Goal: Task Accomplishment & Management: Complete application form

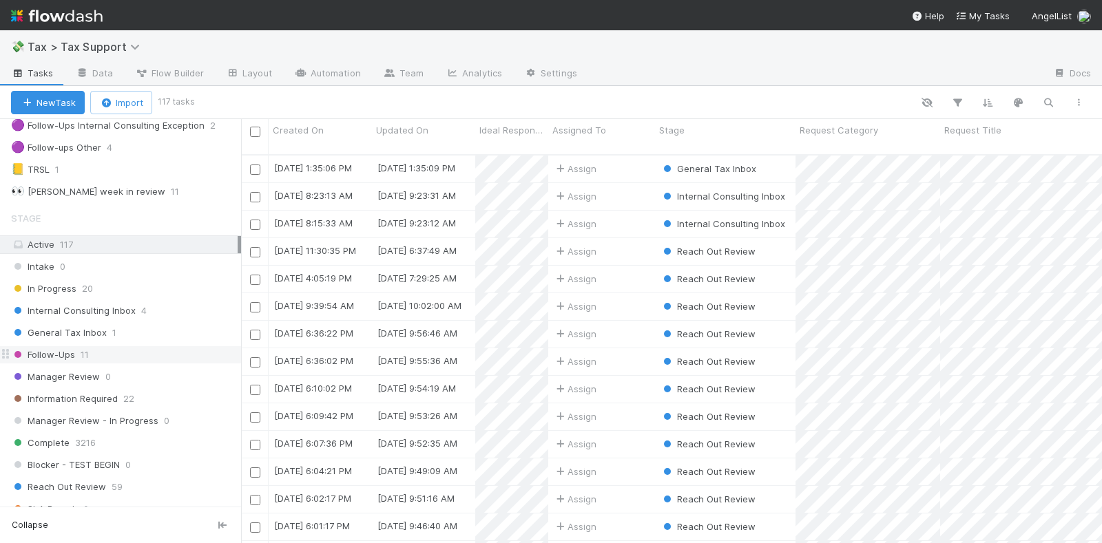
scroll to position [258, 0]
click at [178, 302] on div "Internal Consulting Inbox 4" at bounding box center [126, 310] width 230 height 17
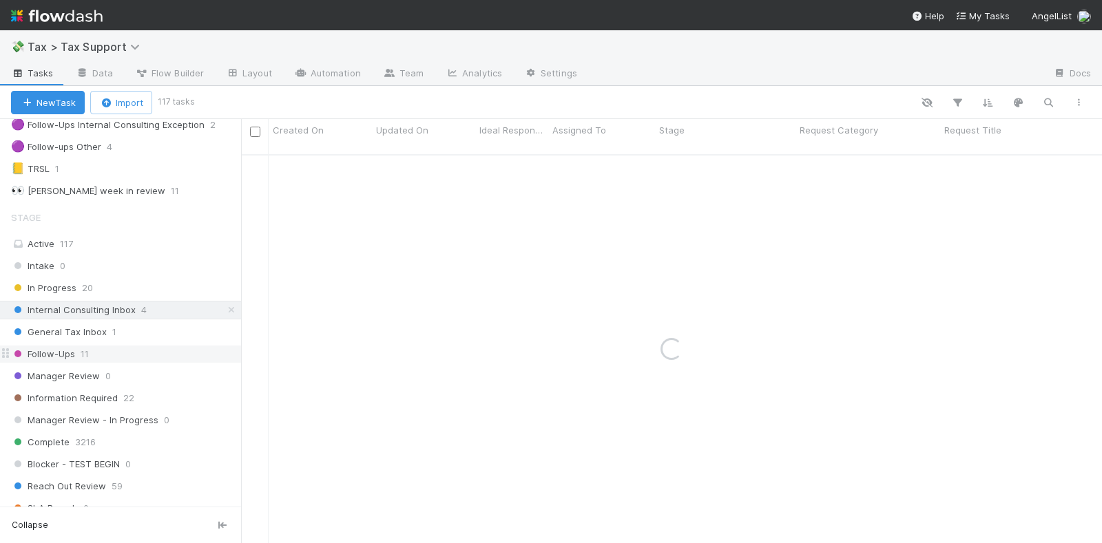
click at [141, 346] on div "Follow-Ups 11" at bounding box center [126, 354] width 230 height 17
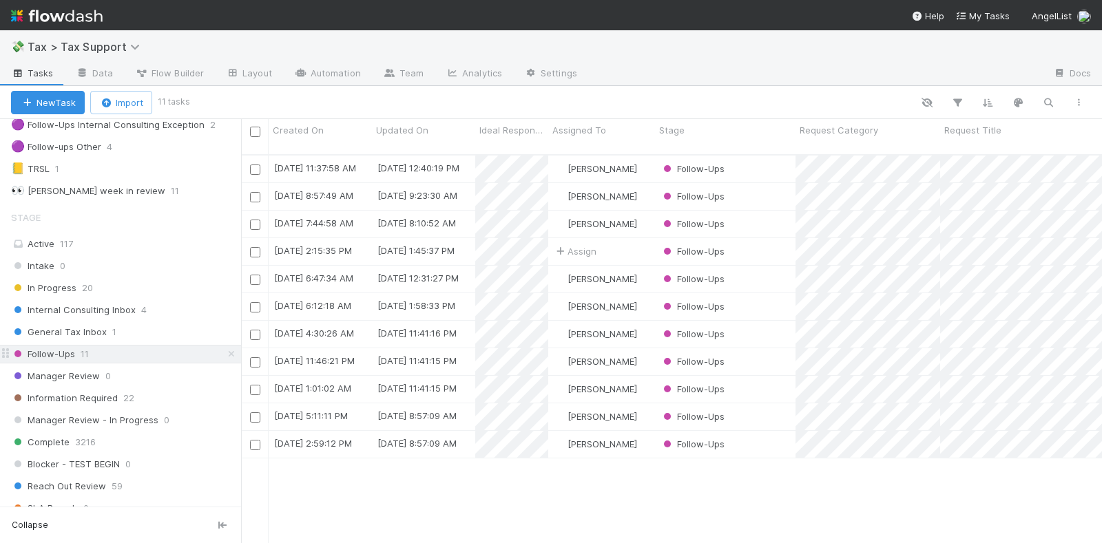
scroll to position [387, 848]
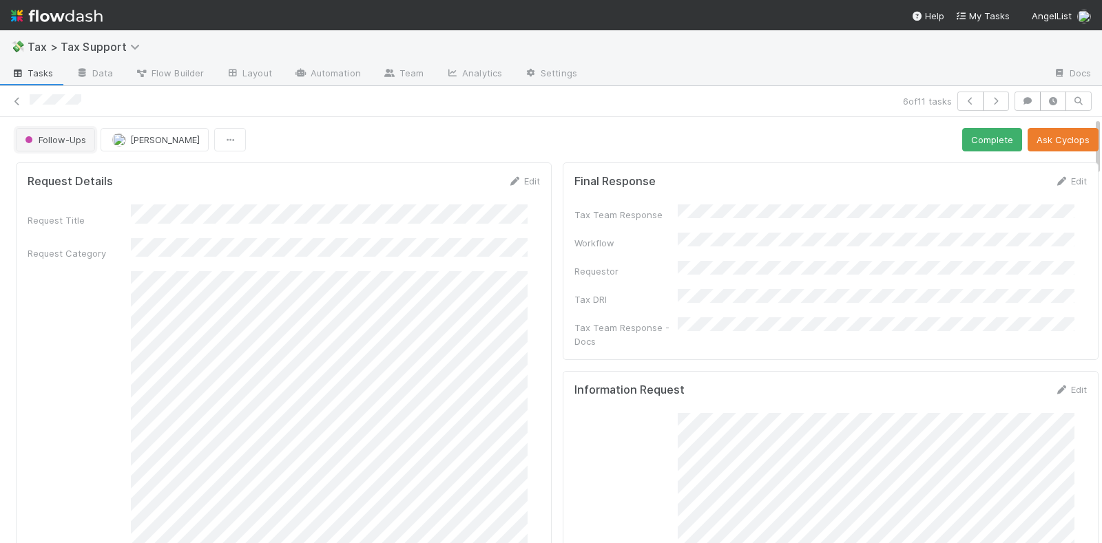
click at [62, 138] on span "Follow-Ups" at bounding box center [54, 139] width 64 height 11
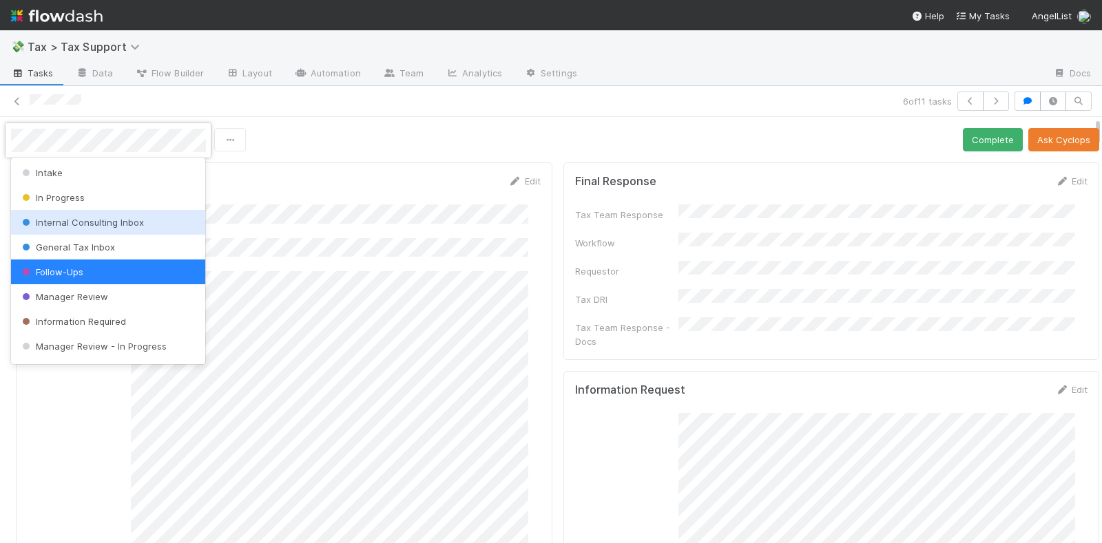
click at [87, 220] on span "Internal Consulting Inbox" at bounding box center [81, 222] width 125 height 11
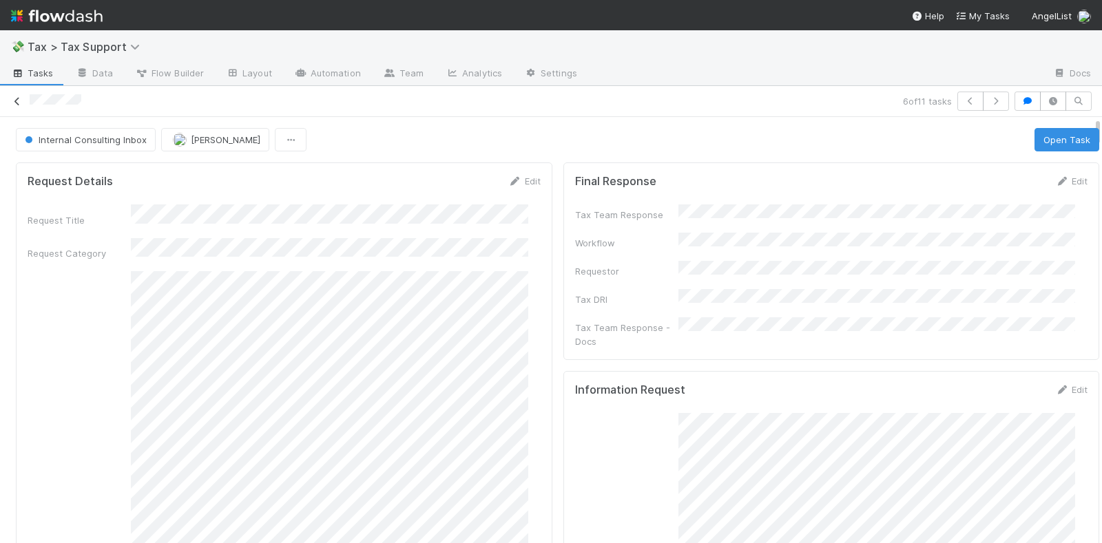
click at [19, 97] on icon at bounding box center [17, 101] width 14 height 9
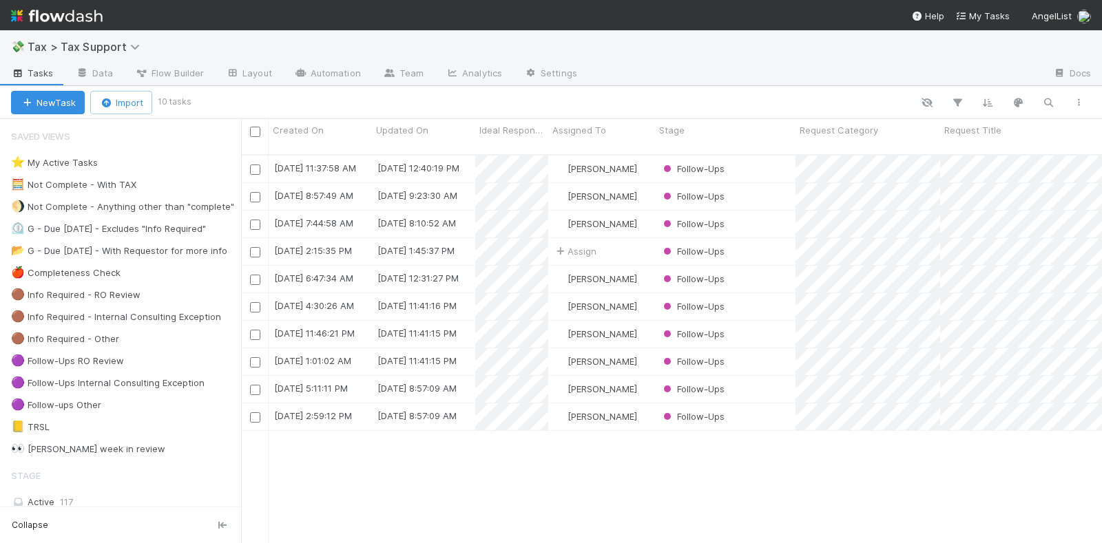
scroll to position [387, 848]
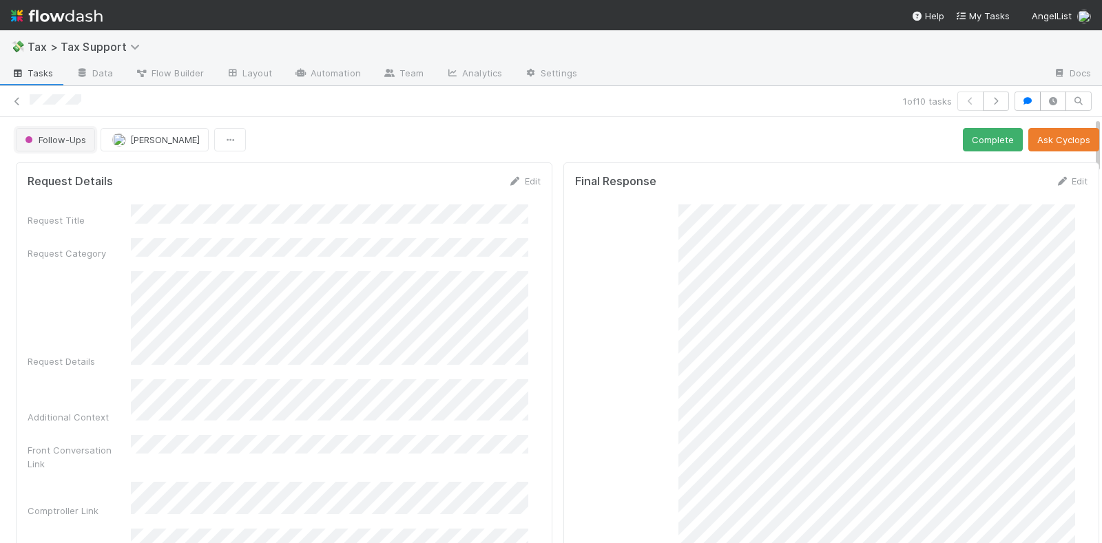
click at [66, 140] on span "Follow-Ups" at bounding box center [54, 139] width 64 height 11
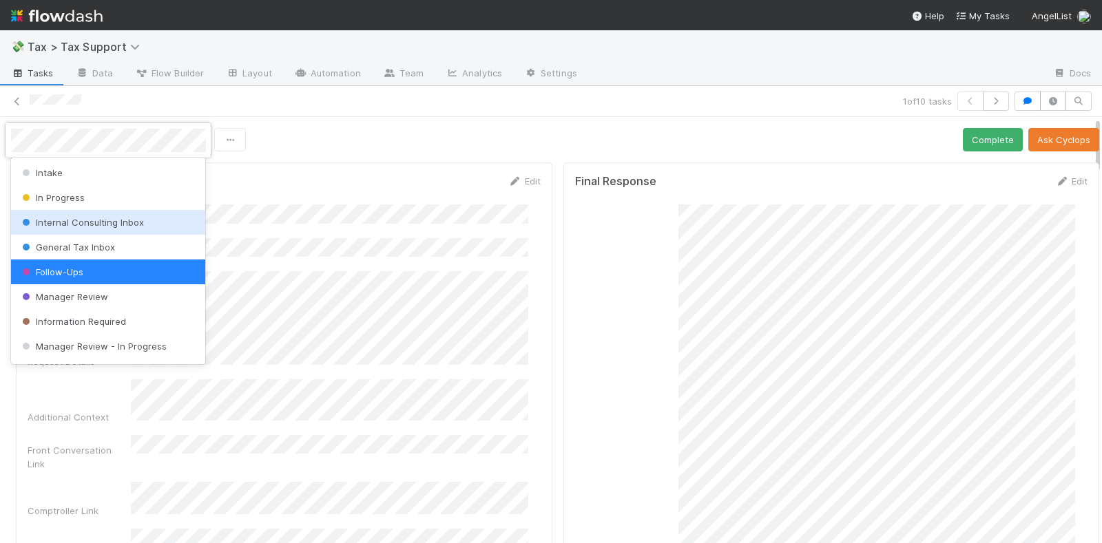
click at [85, 220] on span "Internal Consulting Inbox" at bounding box center [81, 222] width 125 height 11
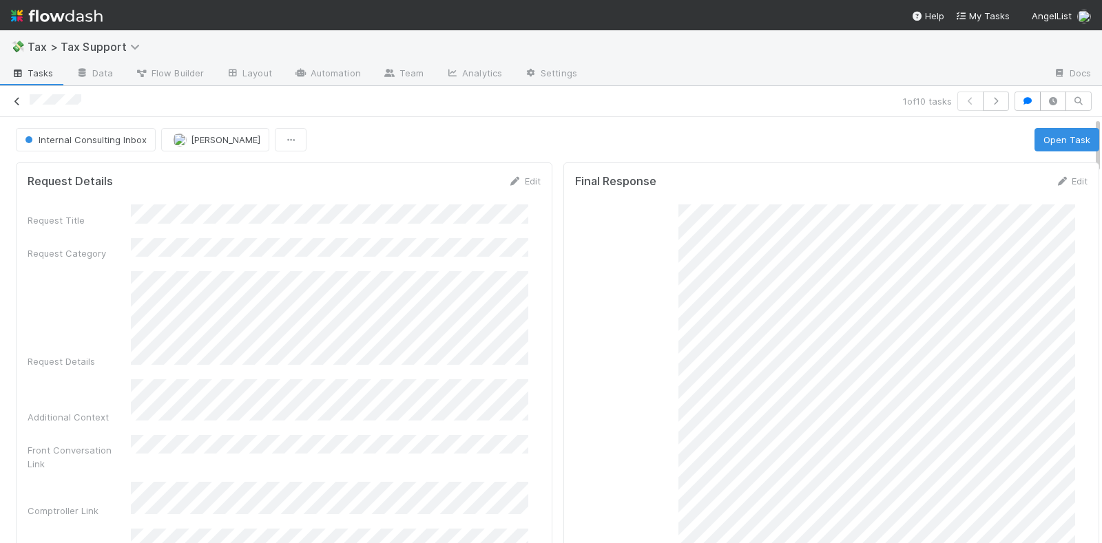
click at [20, 97] on icon at bounding box center [17, 101] width 14 height 9
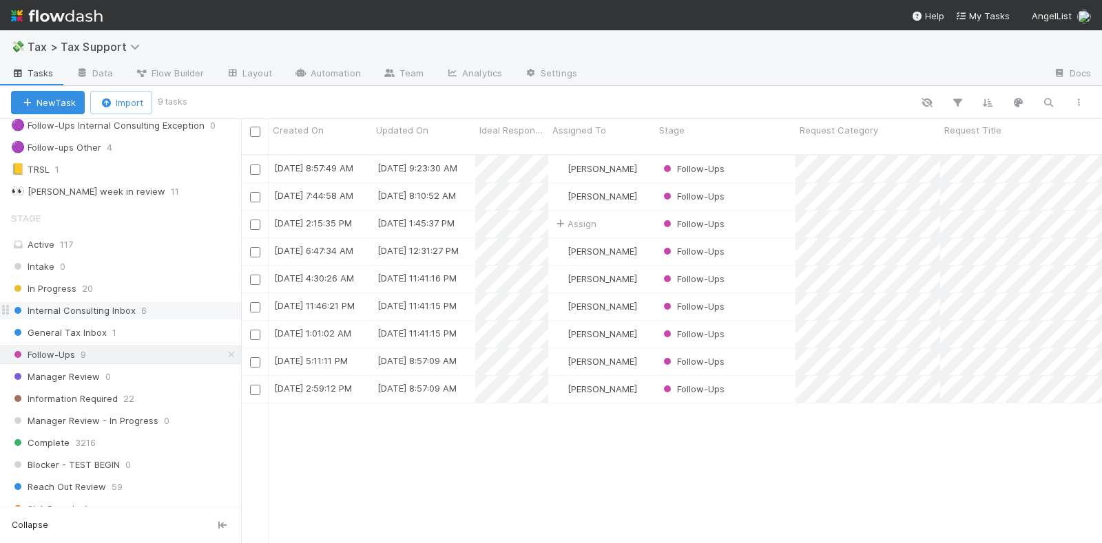
scroll to position [258, 0]
click at [163, 302] on div "Internal Consulting Inbox 6" at bounding box center [126, 310] width 230 height 17
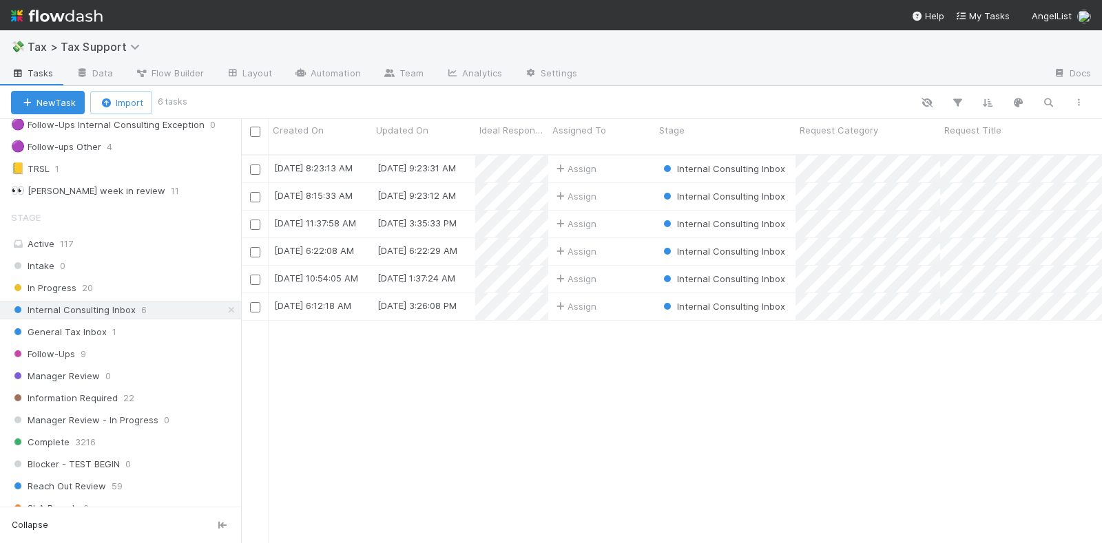
scroll to position [387, 848]
click at [623, 298] on div "Assign" at bounding box center [601, 306] width 107 height 27
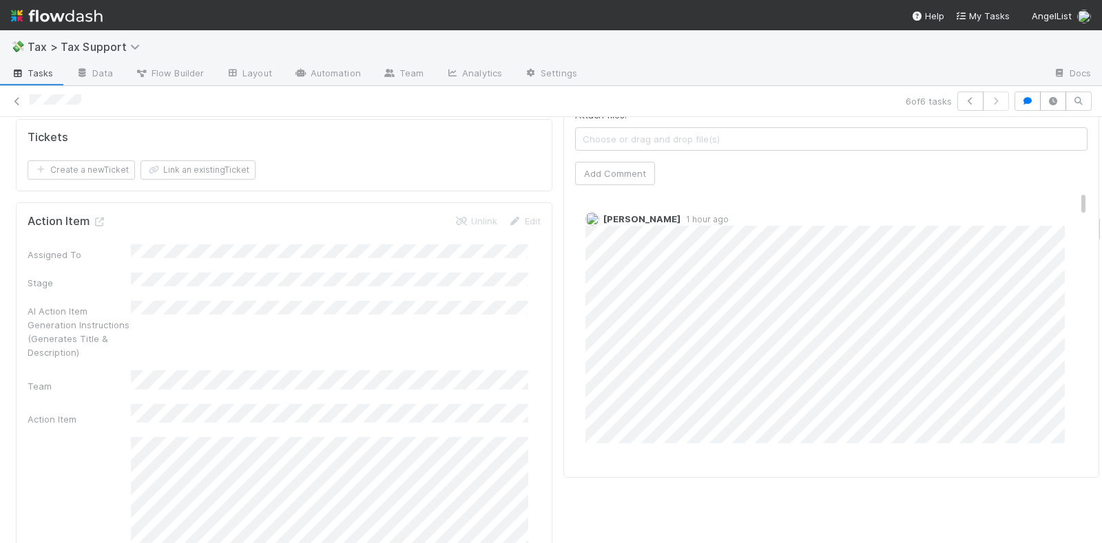
scroll to position [1205, 0]
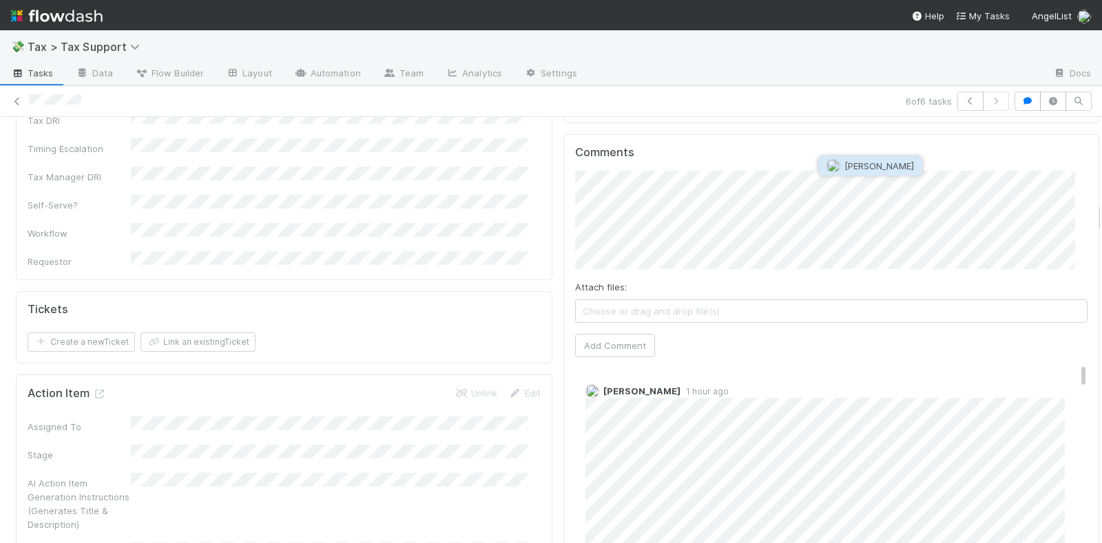
click at [861, 163] on span "[PERSON_NAME]" at bounding box center [879, 165] width 70 height 11
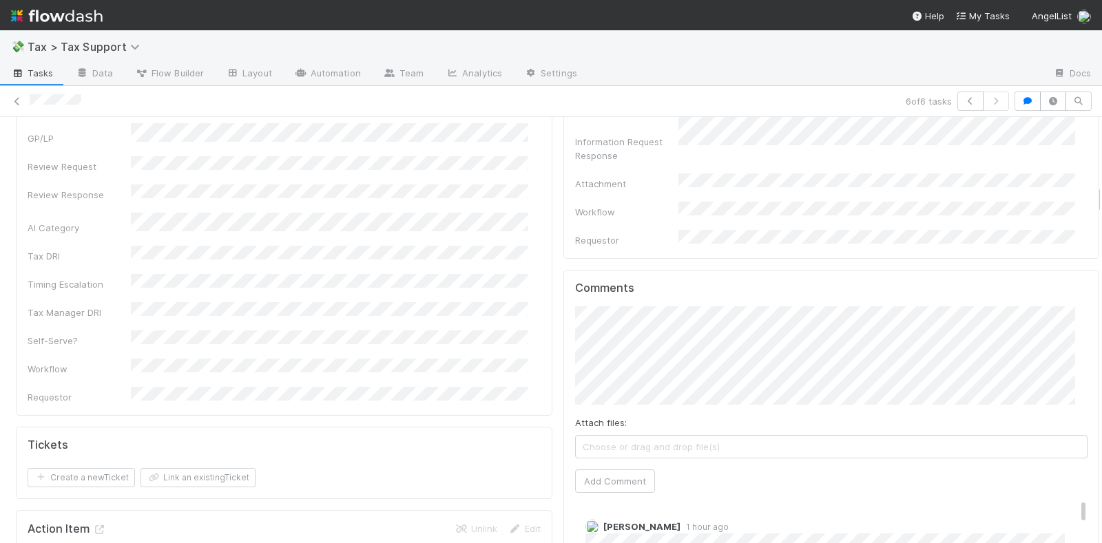
scroll to position [1119, 0]
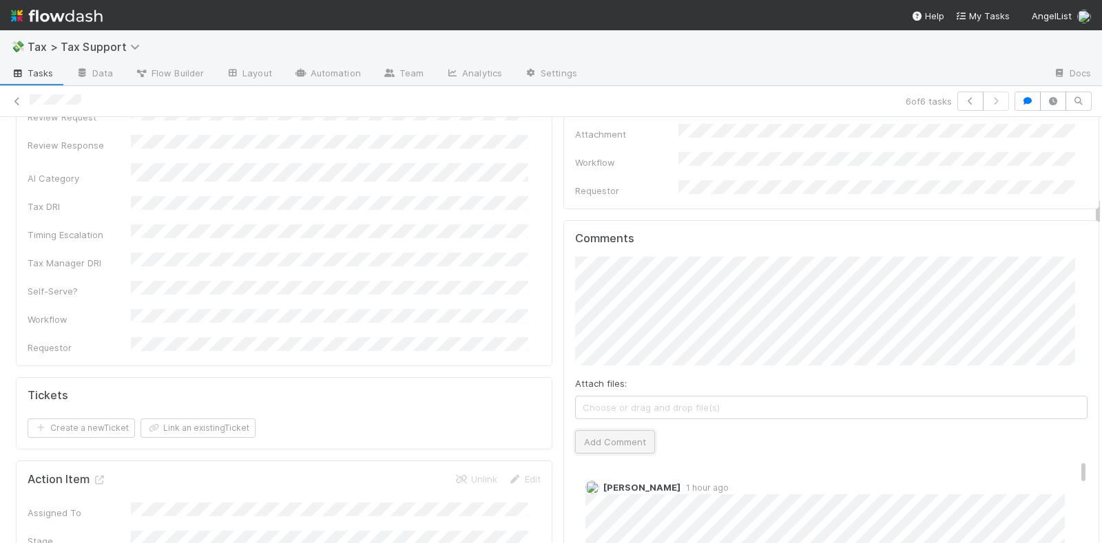
click at [617, 430] on button "Add Comment" at bounding box center [615, 441] width 80 height 23
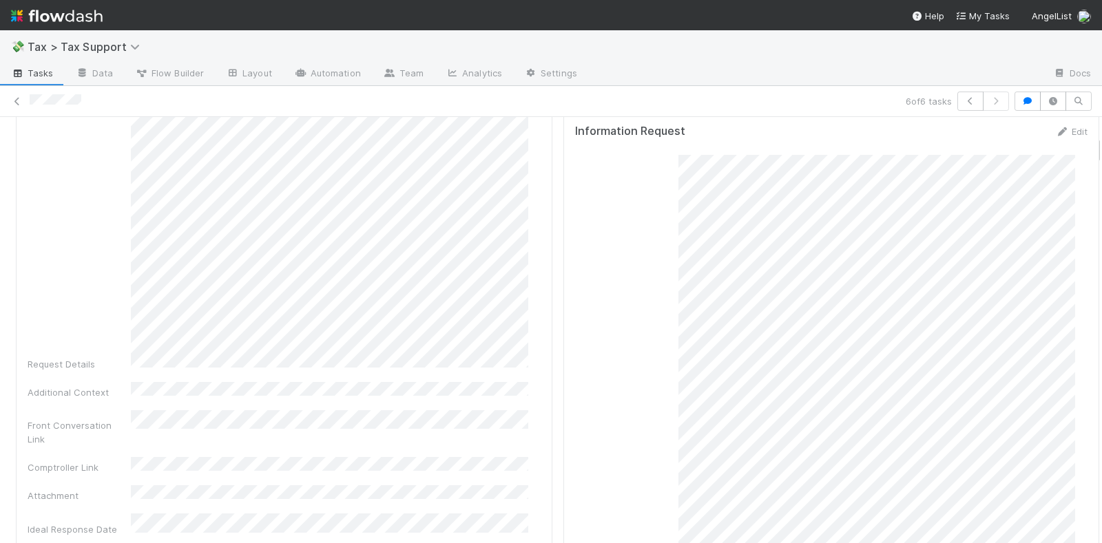
scroll to position [0, 0]
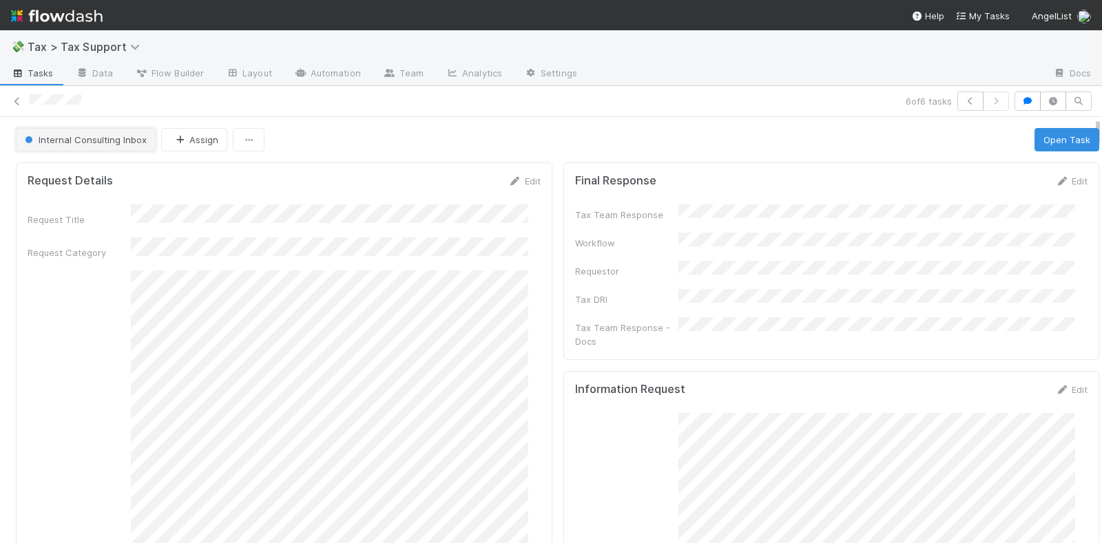
click at [66, 136] on span "Internal Consulting Inbox" at bounding box center [84, 139] width 125 height 11
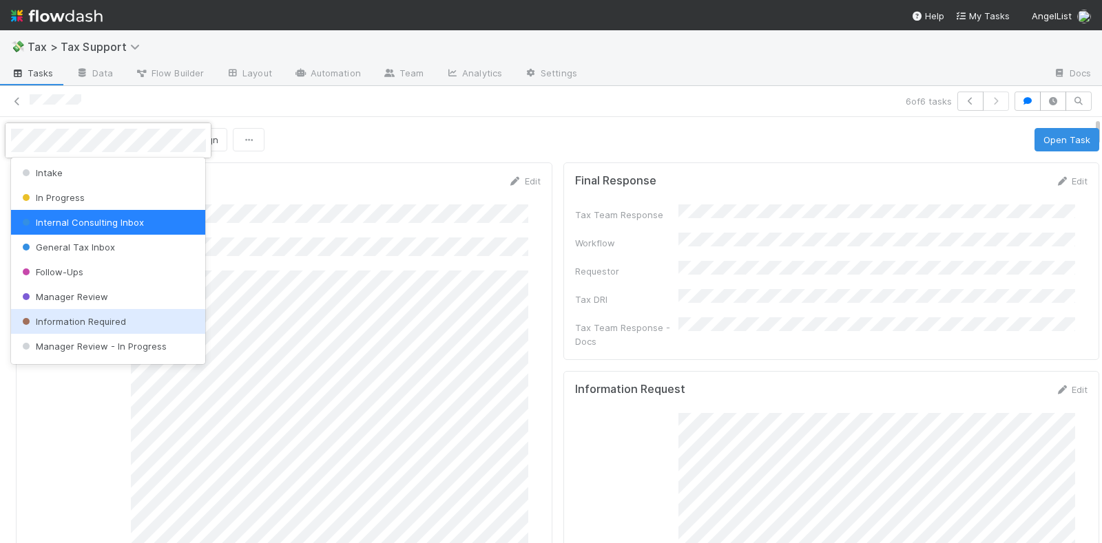
click at [88, 318] on span "Information Required" at bounding box center [72, 321] width 107 height 11
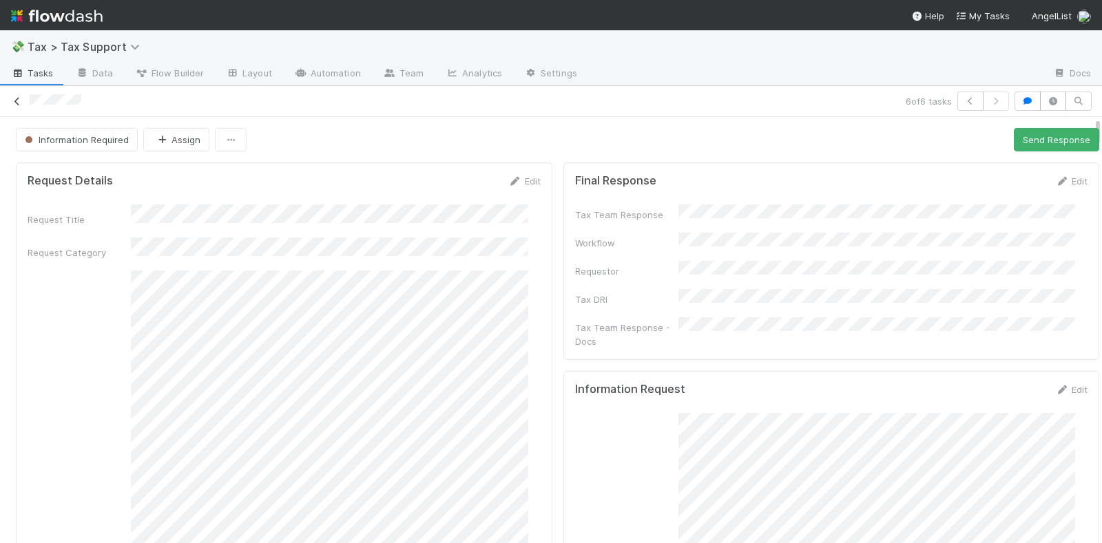
click at [19, 100] on icon at bounding box center [17, 101] width 14 height 9
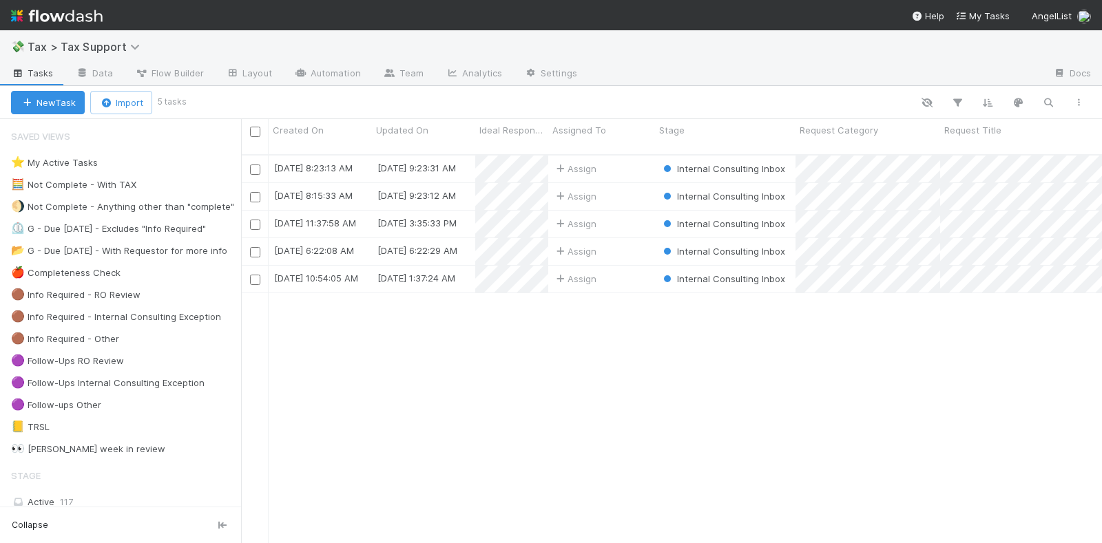
scroll to position [387, 848]
click at [625, 211] on div "Assign" at bounding box center [601, 224] width 107 height 27
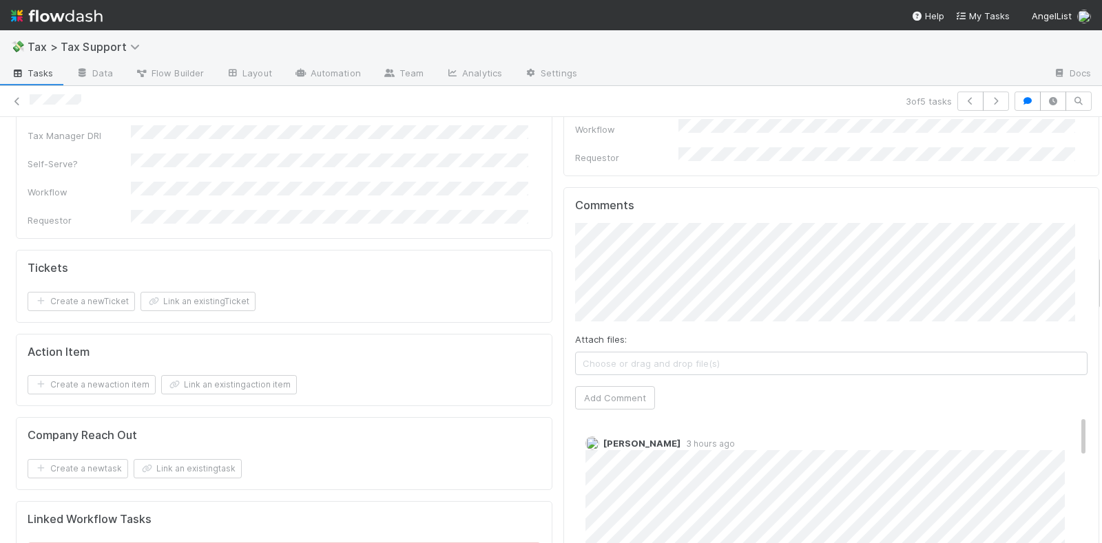
scroll to position [1033, 0]
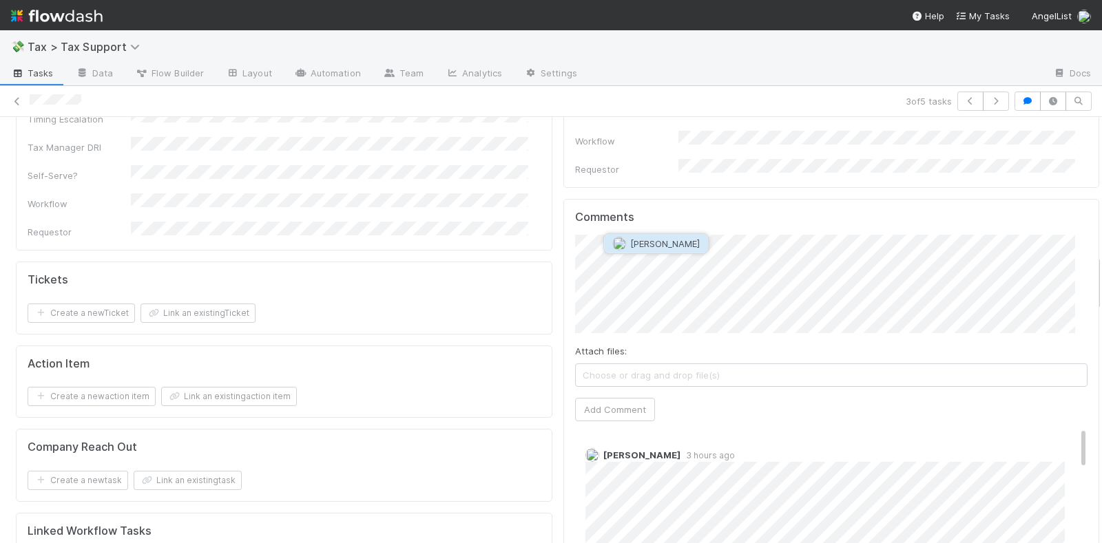
click at [662, 247] on span "[PERSON_NAME]" at bounding box center [665, 243] width 70 height 11
click at [623, 398] on button "Add Comment" at bounding box center [615, 409] width 80 height 23
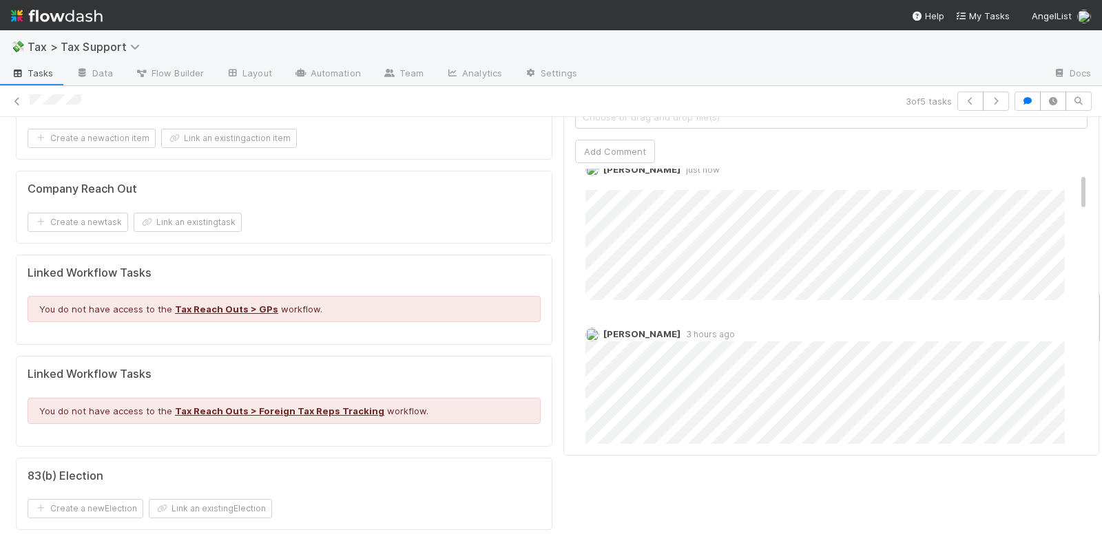
scroll to position [0, 0]
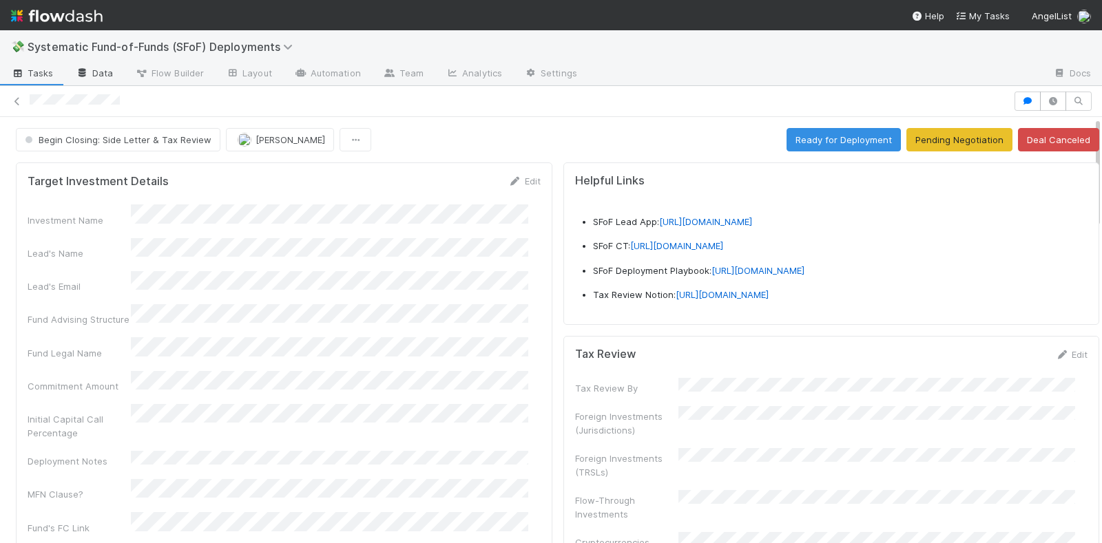
click at [107, 72] on link "Data" at bounding box center [94, 74] width 59 height 22
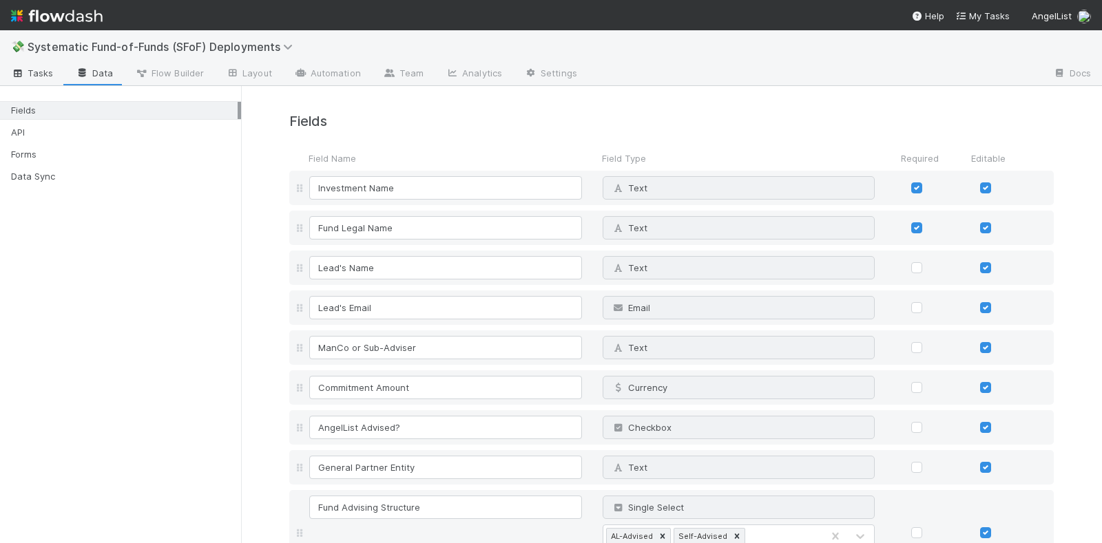
click at [14, 73] on icon at bounding box center [18, 74] width 14 height 8
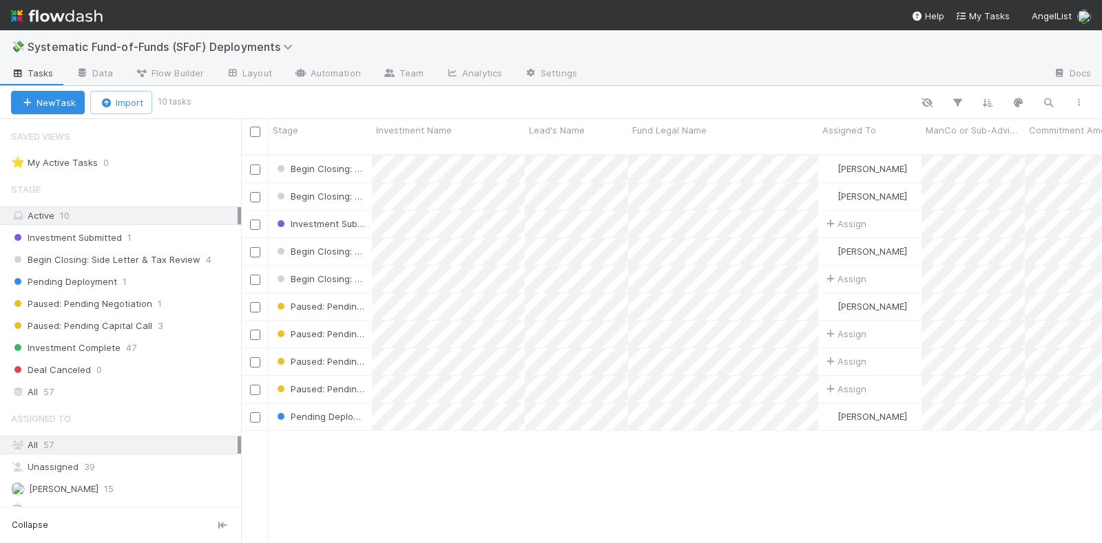
scroll to position [387, 848]
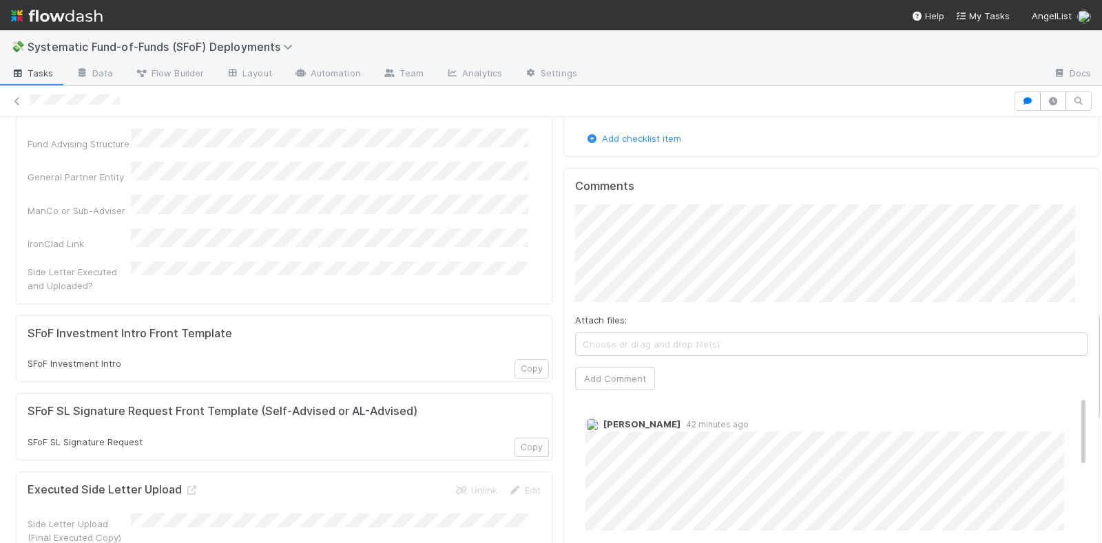
scroll to position [689, 0]
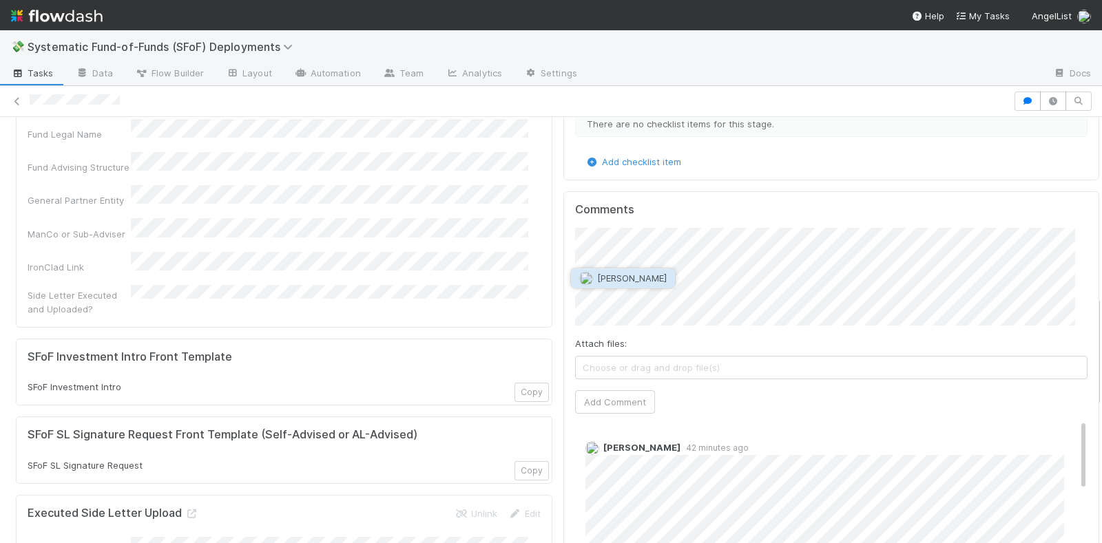
click at [646, 279] on span "[PERSON_NAME]" at bounding box center [632, 278] width 70 height 11
click at [740, 276] on span "[PERSON_NAME]" at bounding box center [720, 278] width 70 height 11
click at [582, 393] on button "Add Comment" at bounding box center [615, 401] width 80 height 23
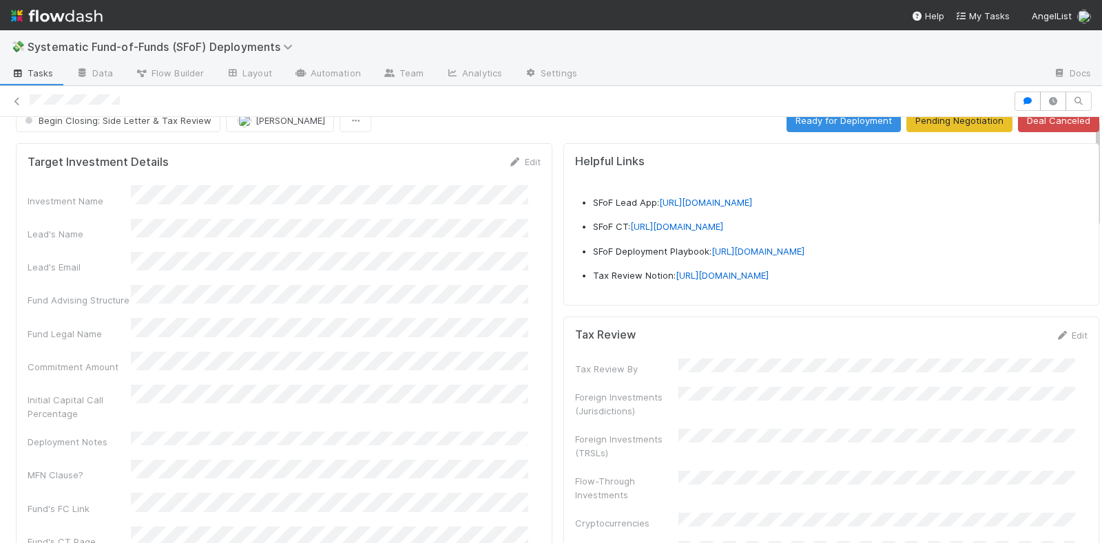
scroll to position [0, 0]
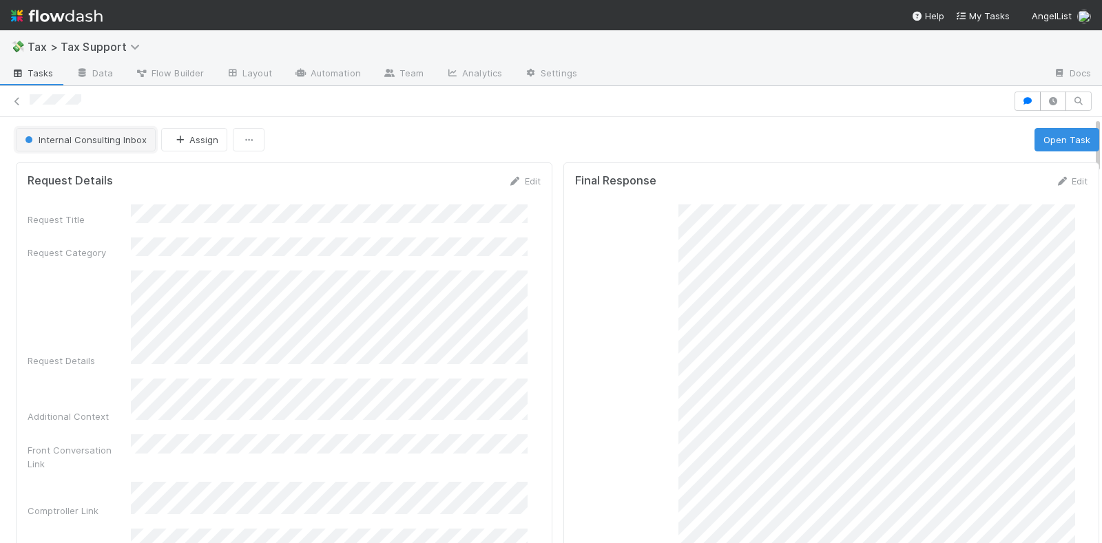
click at [74, 136] on span "Internal Consulting Inbox" at bounding box center [84, 139] width 125 height 11
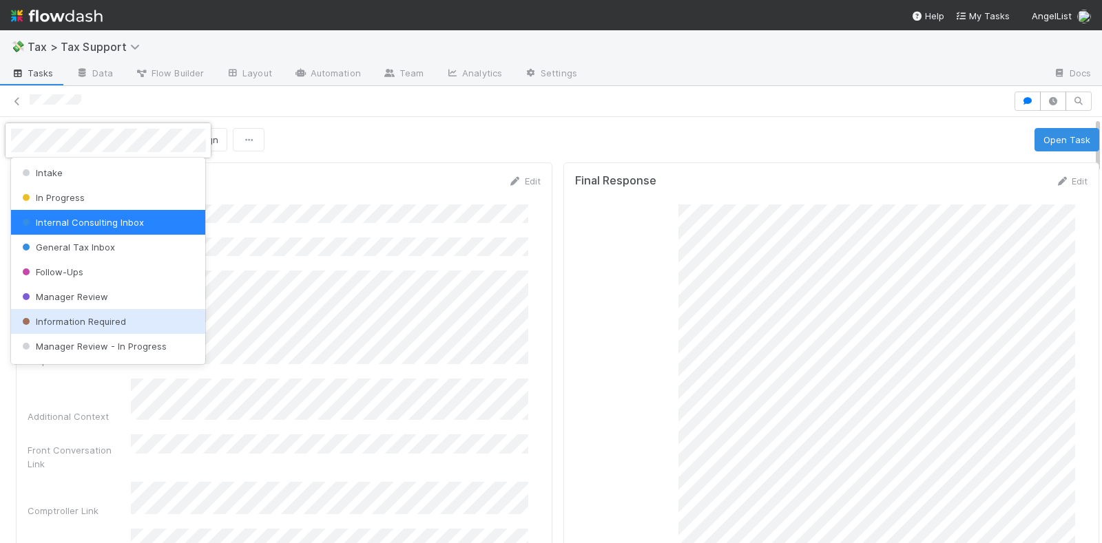
click at [90, 320] on span "Information Required" at bounding box center [72, 321] width 107 height 11
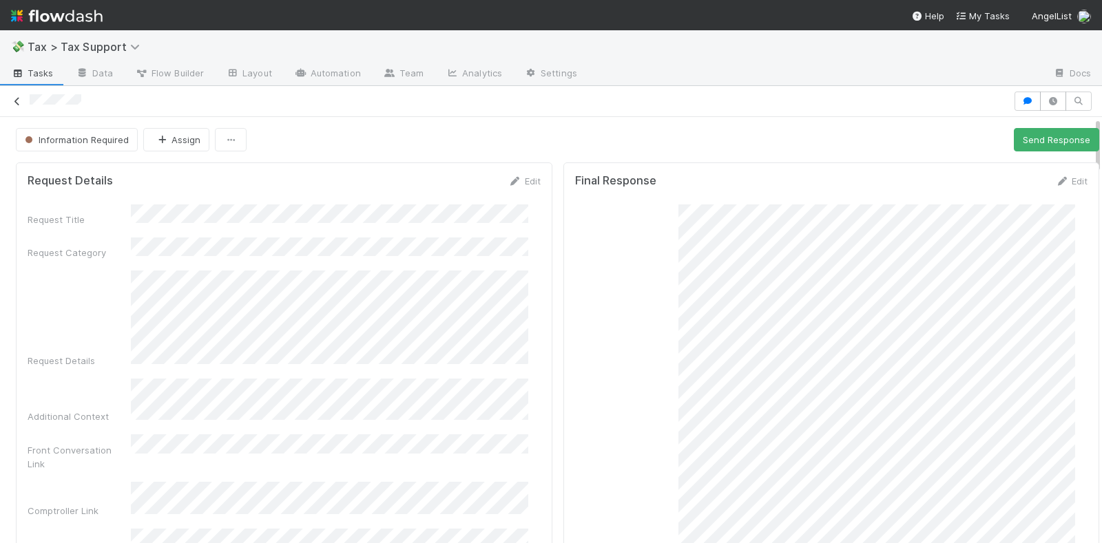
click at [18, 97] on icon at bounding box center [17, 101] width 14 height 9
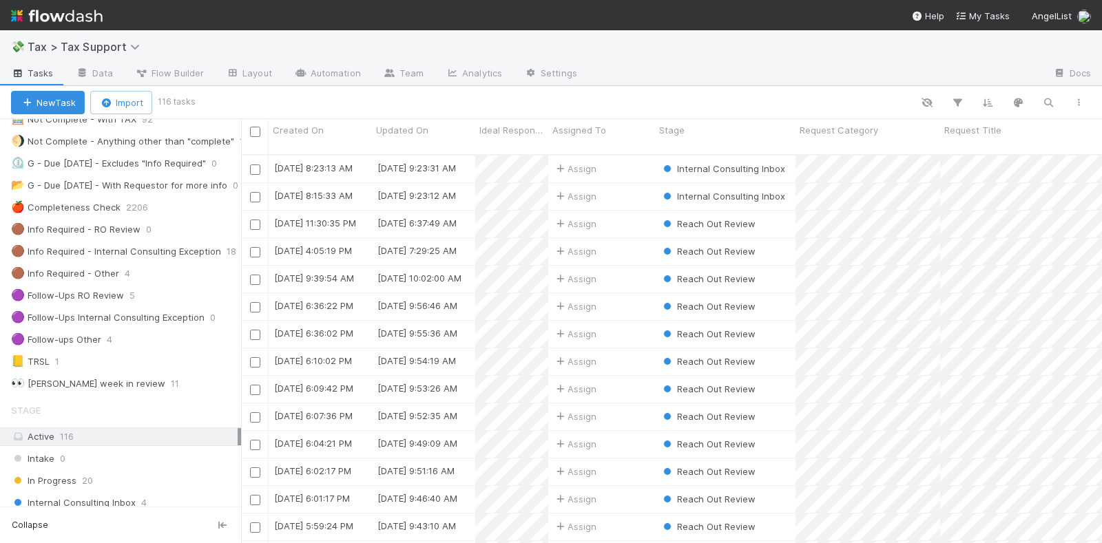
scroll to position [172, 0]
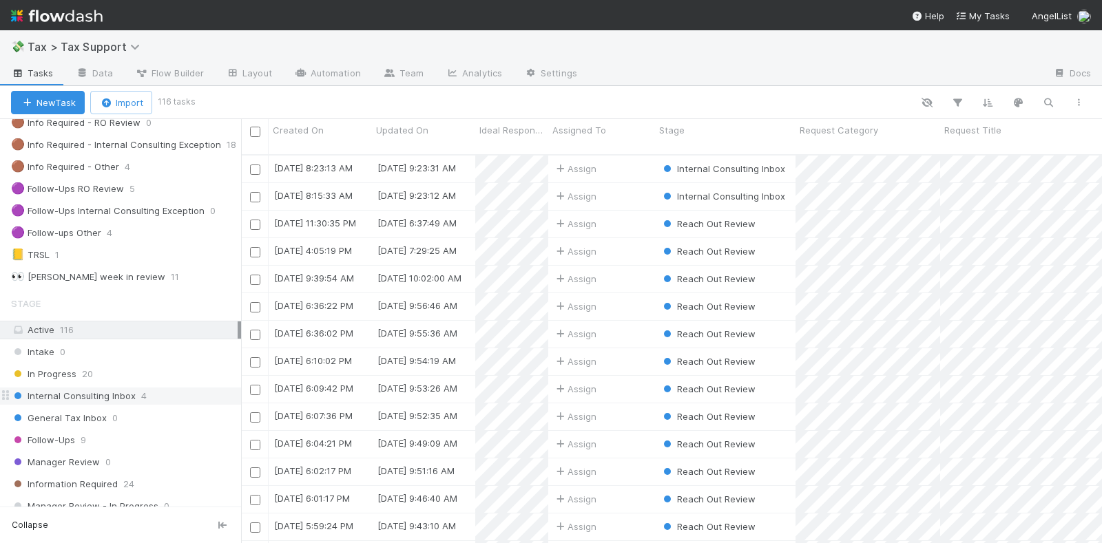
click at [150, 388] on div "Internal Consulting Inbox 4" at bounding box center [126, 396] width 230 height 17
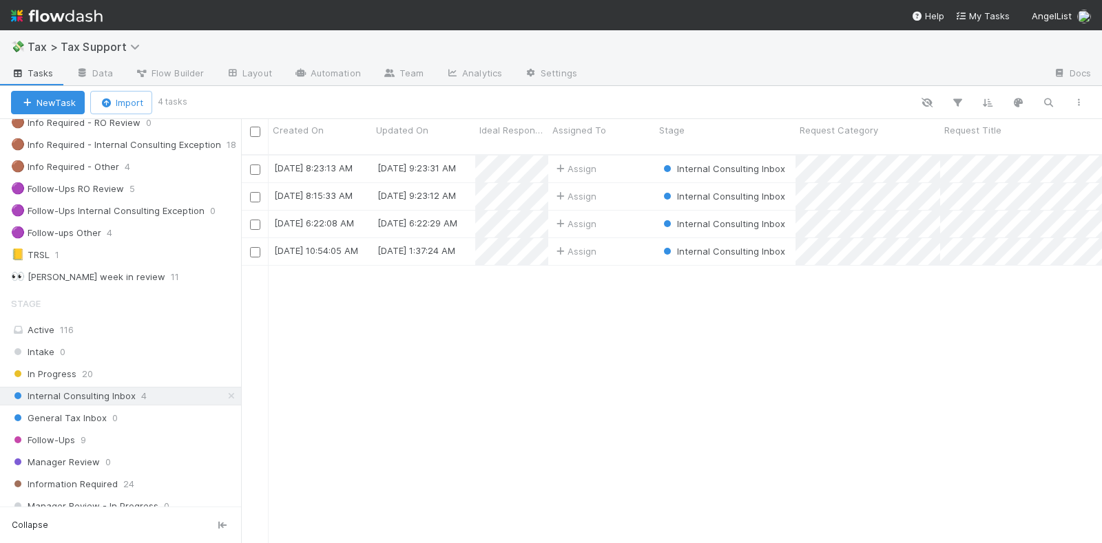
scroll to position [387, 848]
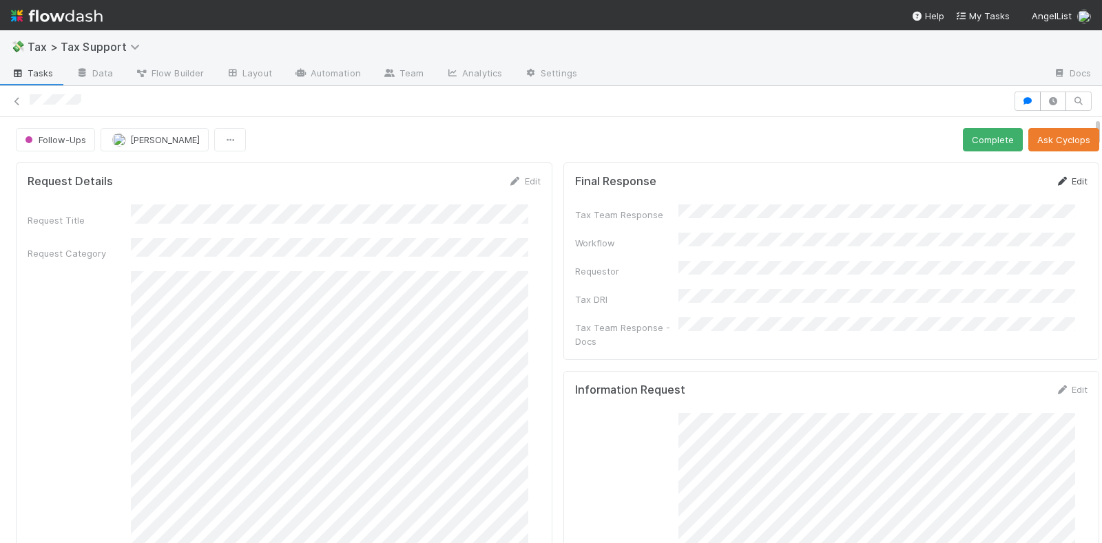
click at [1055, 177] on link "Edit" at bounding box center [1071, 181] width 32 height 11
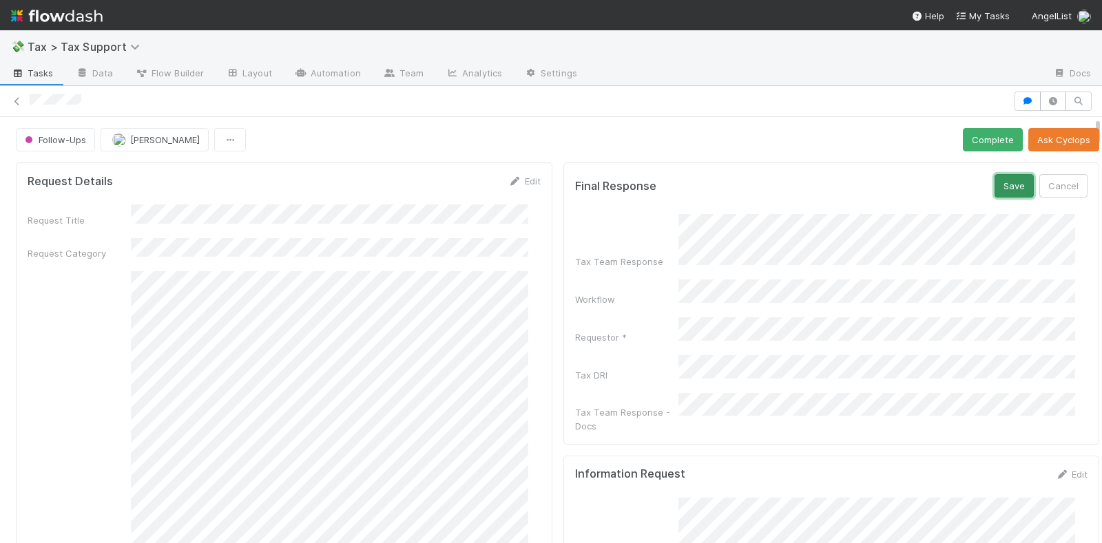
click at [994, 182] on button "Save" at bounding box center [1013, 185] width 39 height 23
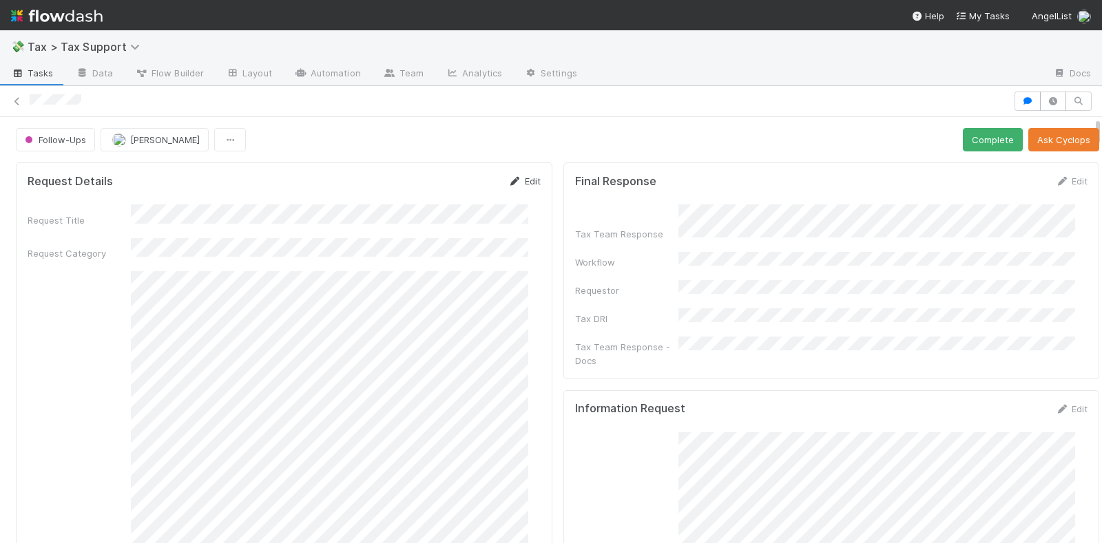
click at [509, 176] on link "Edit" at bounding box center [524, 181] width 32 height 11
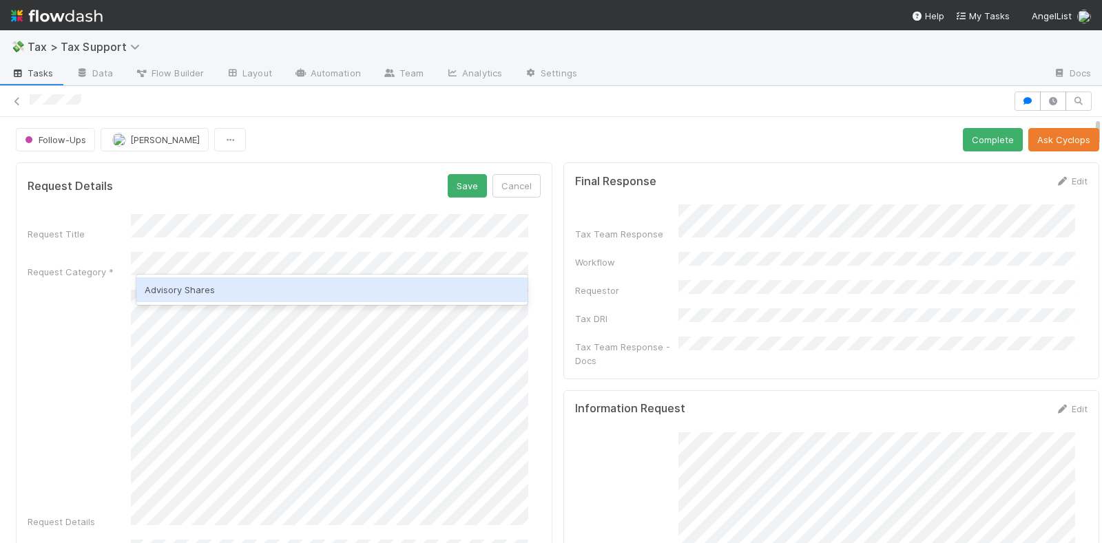
click at [229, 289] on div "Advisory Shares" at bounding box center [332, 290] width 392 height 25
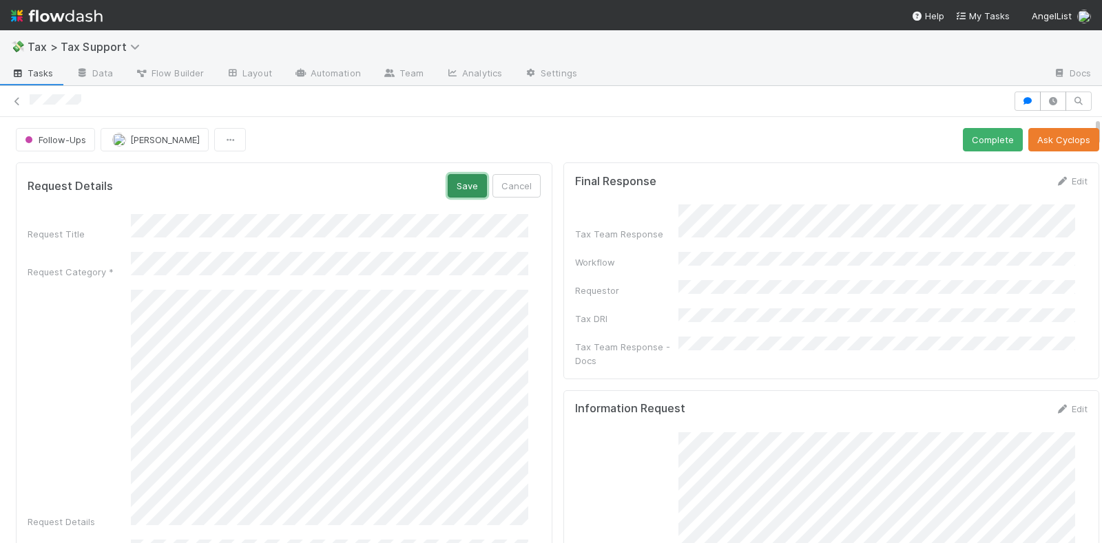
click at [453, 180] on button "Save" at bounding box center [467, 185] width 39 height 23
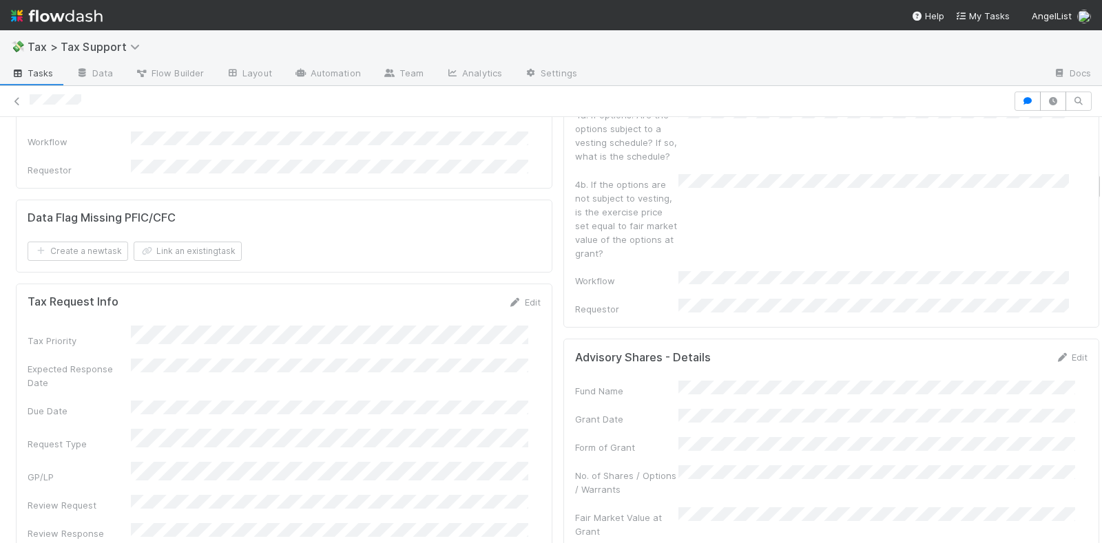
scroll to position [861, 0]
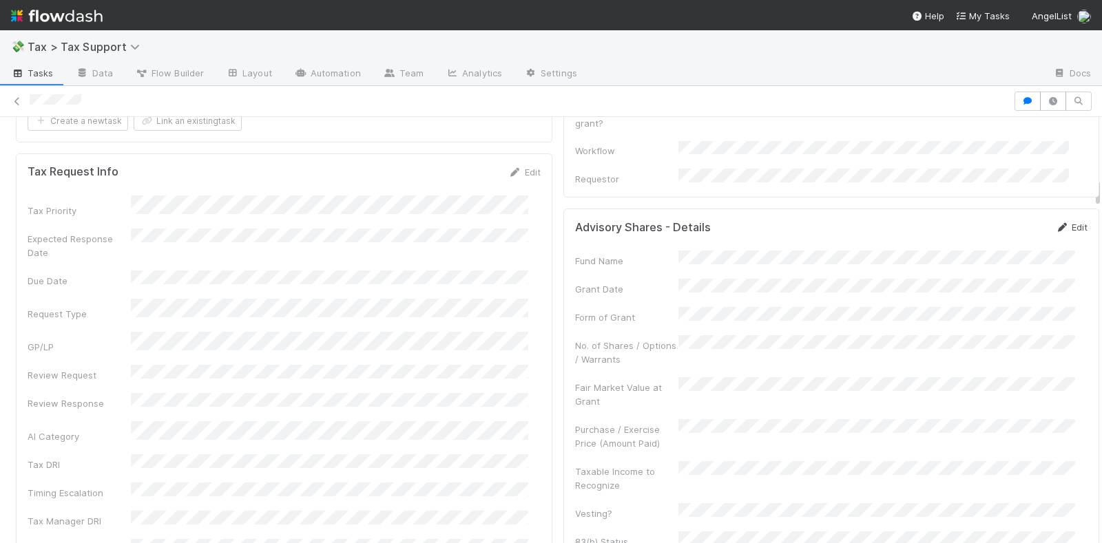
click at [1055, 222] on link "Edit" at bounding box center [1071, 227] width 32 height 11
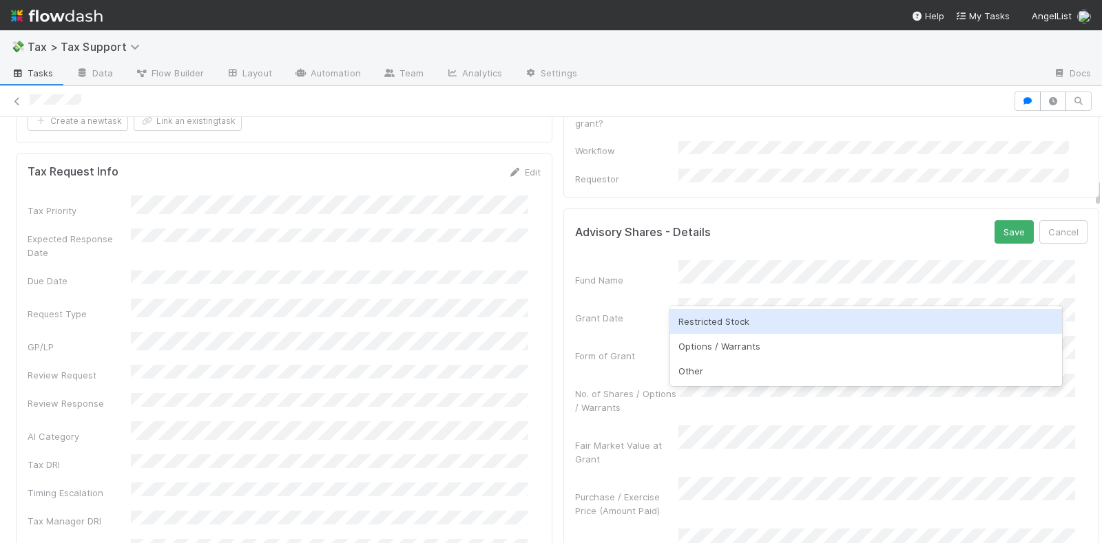
click at [714, 322] on div "Restricted Stock" at bounding box center [866, 321] width 392 height 25
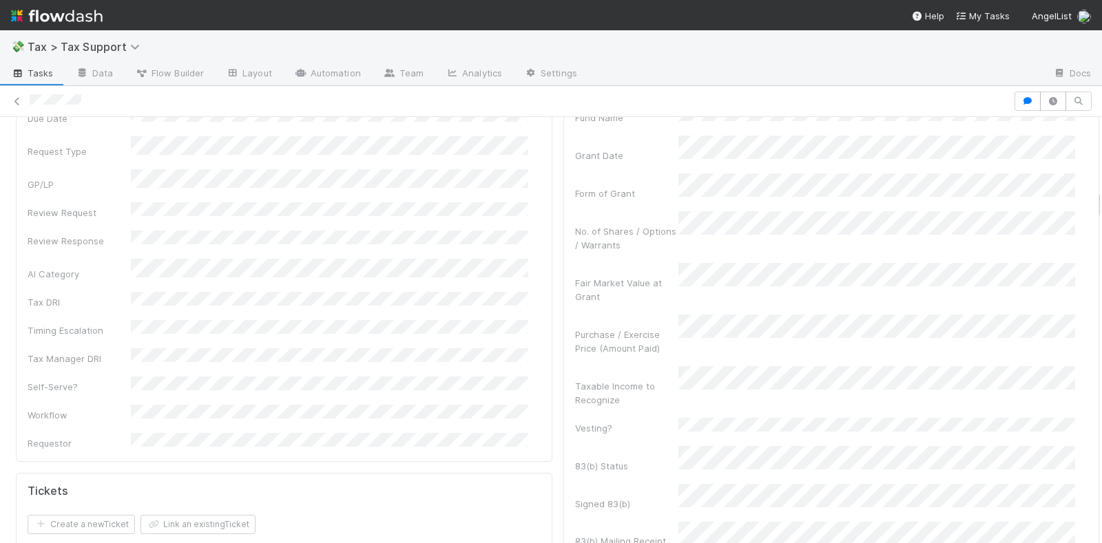
scroll to position [1033, 0]
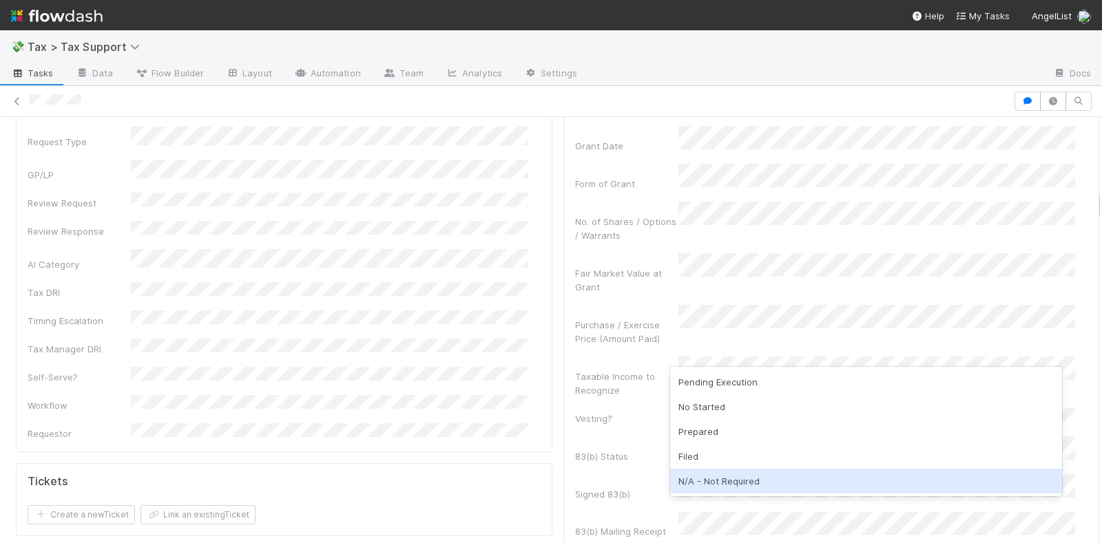
click at [724, 479] on div "N/A - Not Required" at bounding box center [866, 481] width 392 height 25
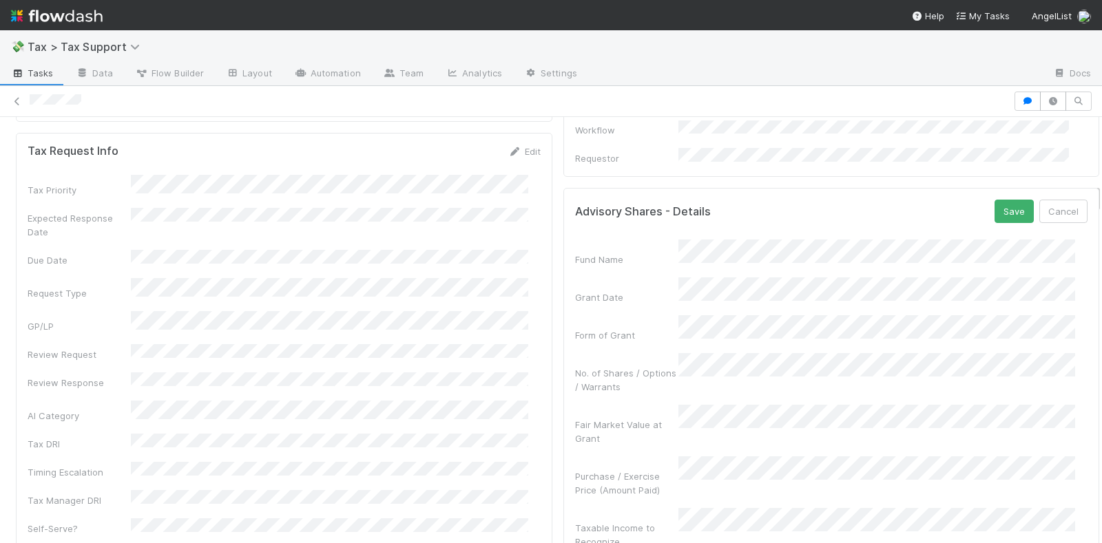
scroll to position [775, 0]
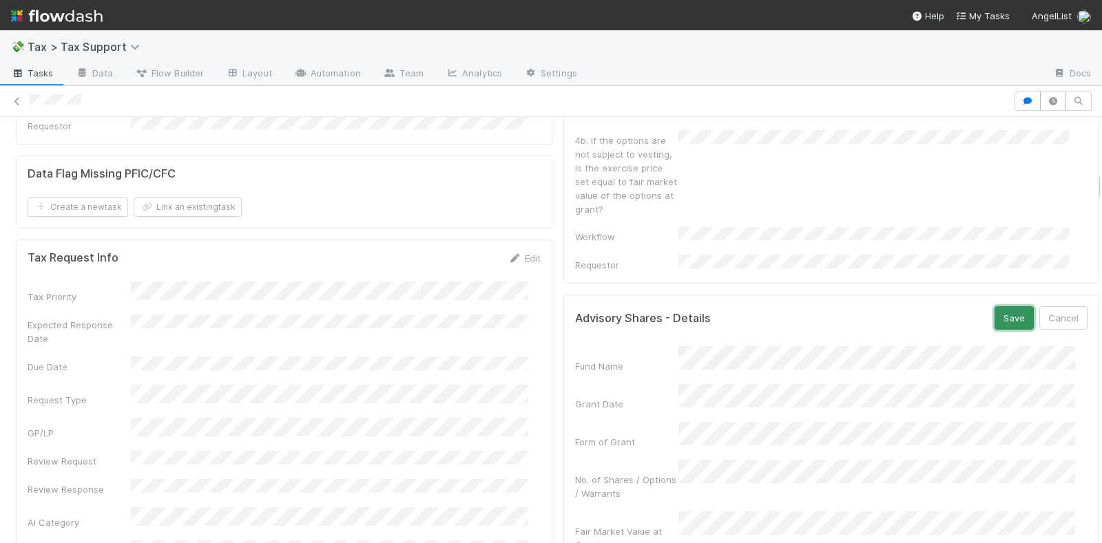
click at [994, 306] on button "Save" at bounding box center [1013, 317] width 39 height 23
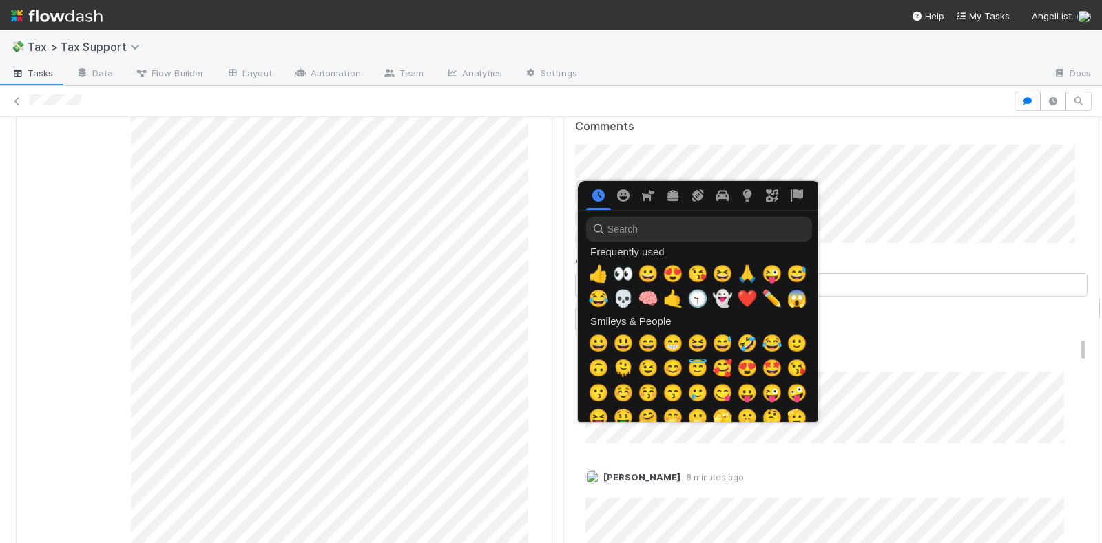
scroll to position [0, 7]
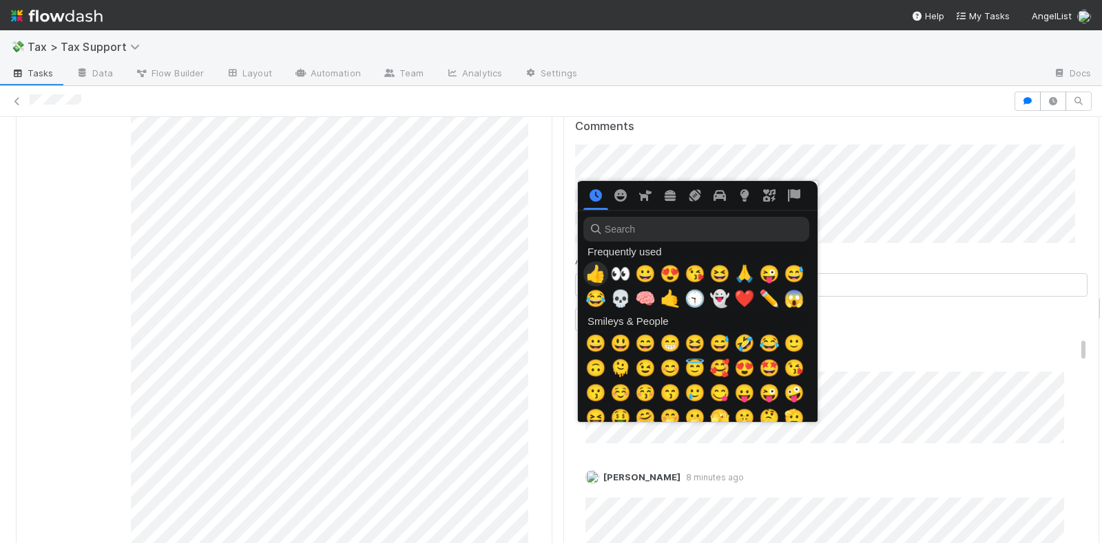
click at [598, 273] on span "👍" at bounding box center [595, 273] width 21 height 19
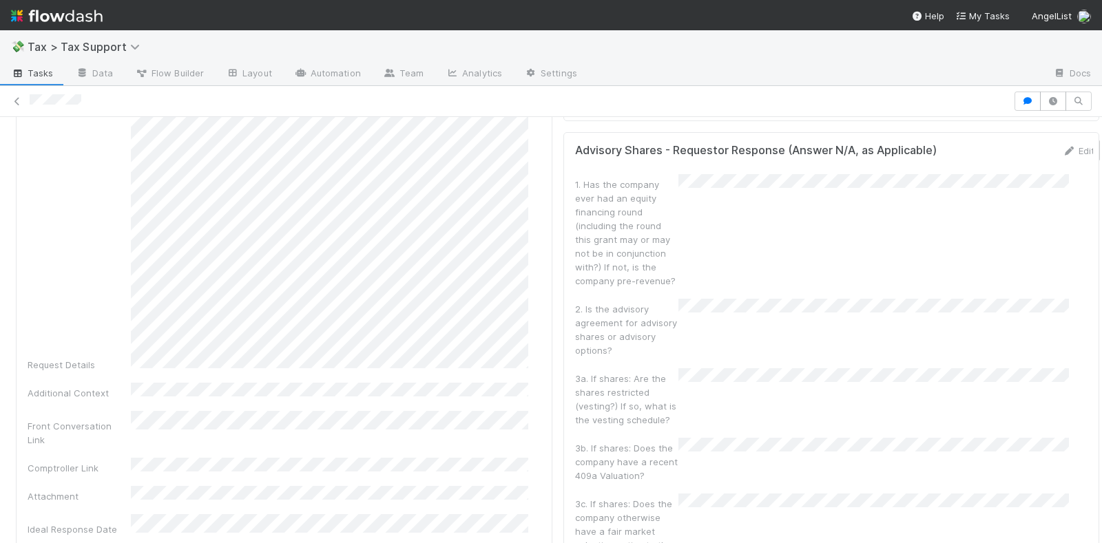
scroll to position [0, 0]
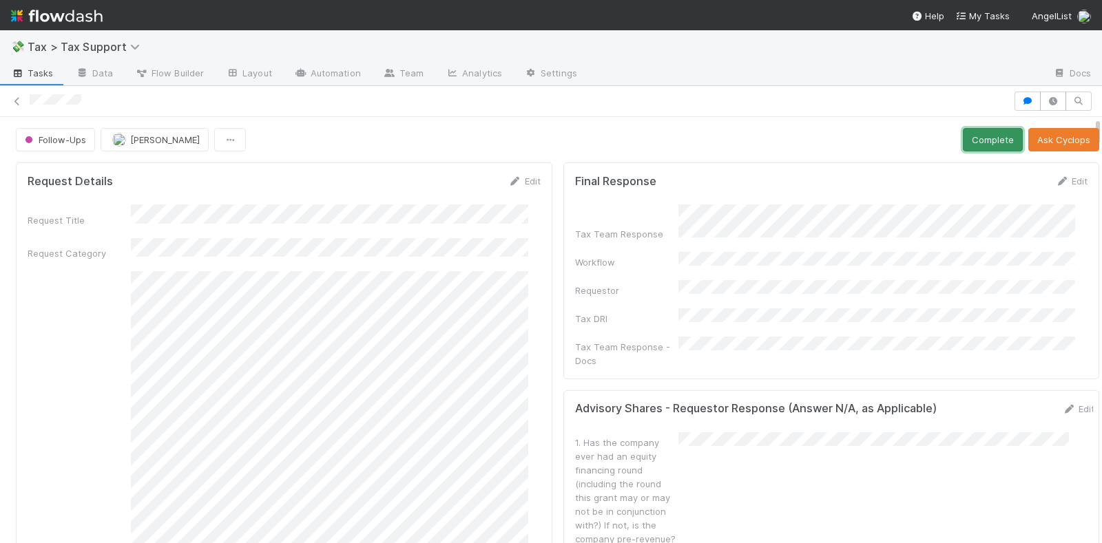
click at [964, 136] on button "Complete" at bounding box center [993, 139] width 60 height 23
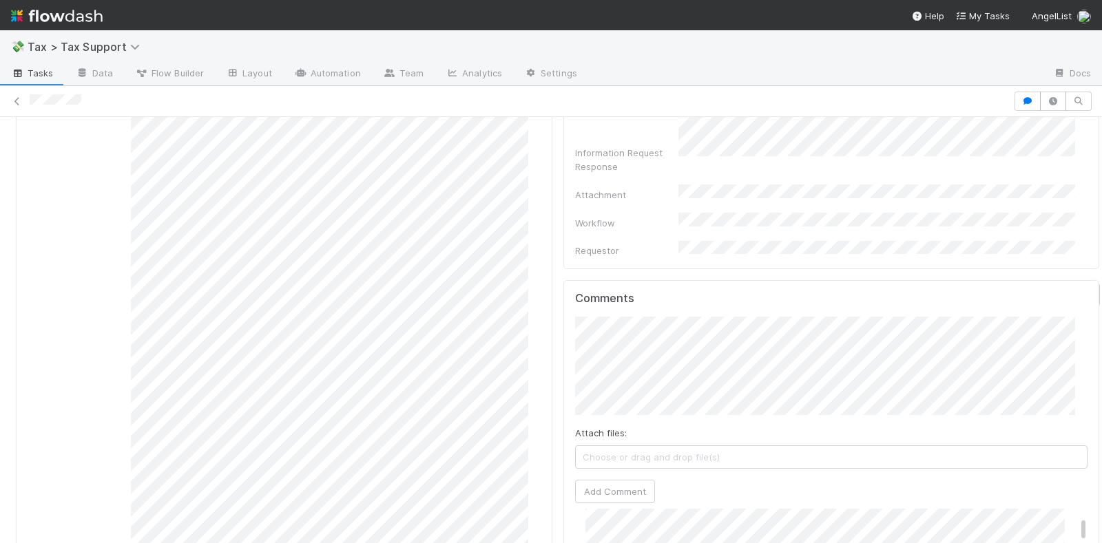
scroll to position [344, 0]
click at [1010, 207] on span "[PERSON_NAME]" at bounding box center [1006, 205] width 70 height 11
click at [607, 480] on button "Add Comment" at bounding box center [615, 491] width 80 height 23
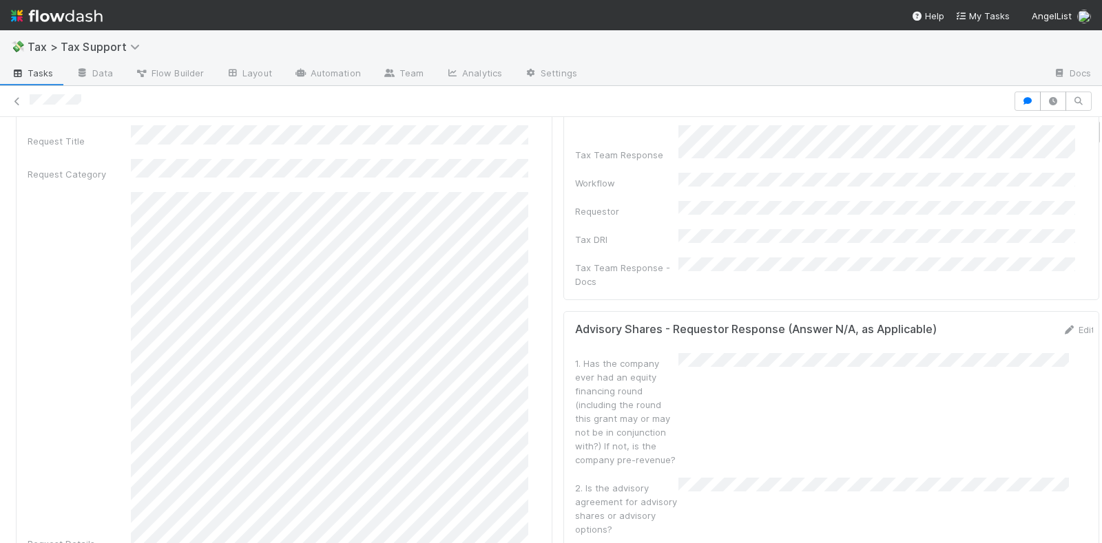
scroll to position [0, 0]
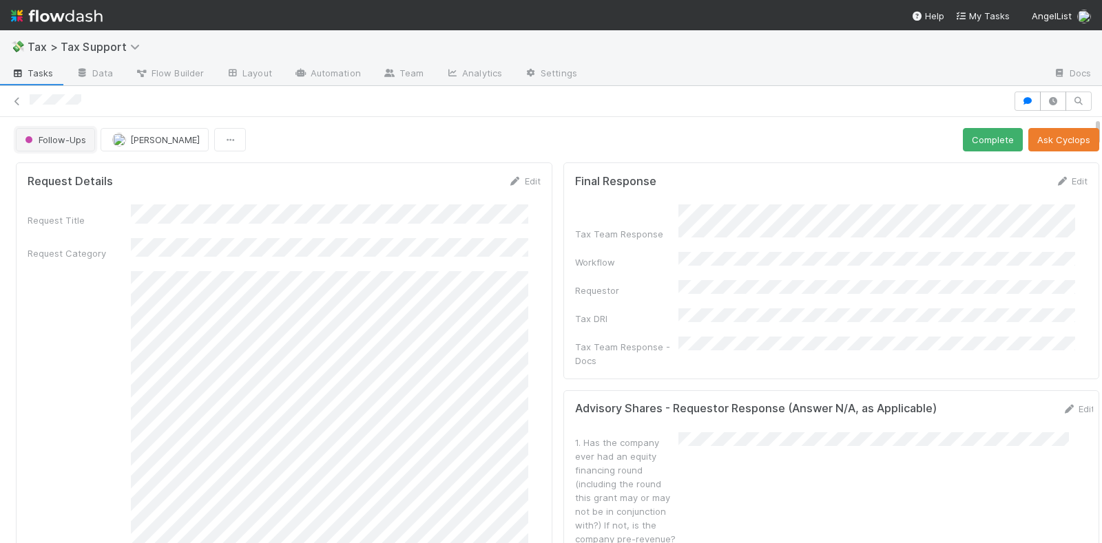
click at [69, 129] on button "Follow-Ups" at bounding box center [55, 139] width 79 height 23
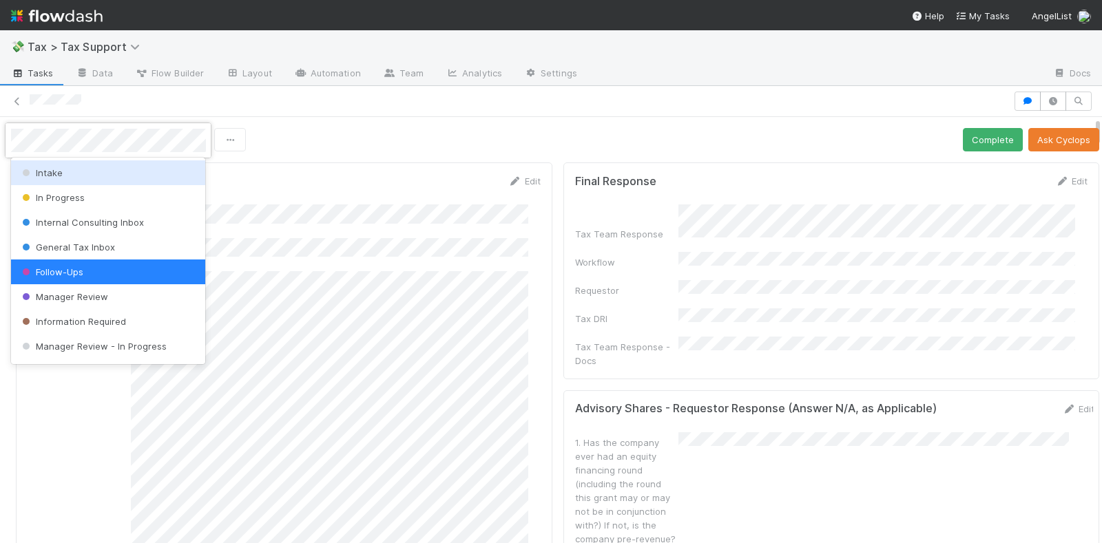
click at [944, 139] on div at bounding box center [551, 271] width 1102 height 543
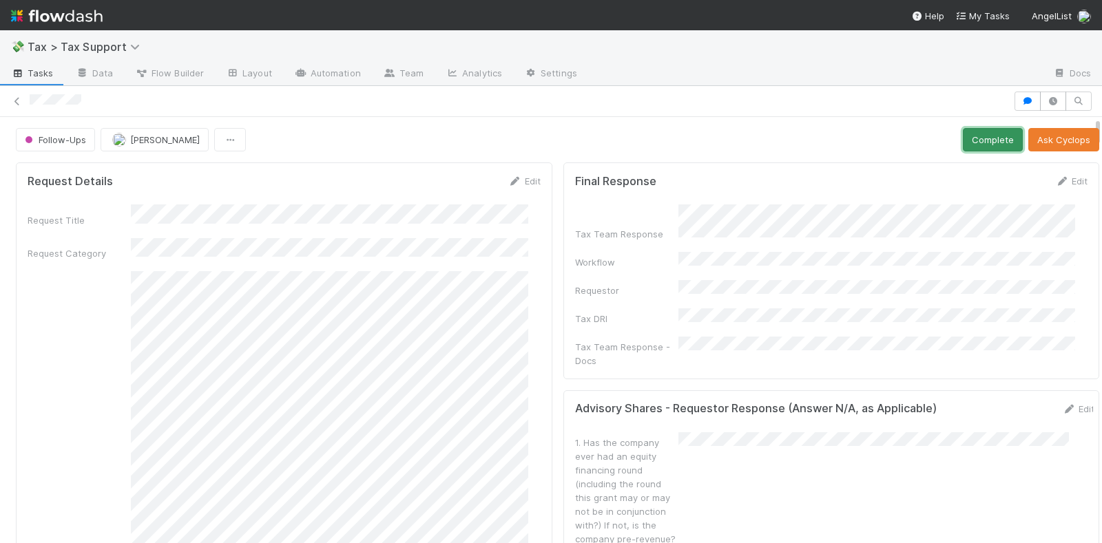
click at [963, 134] on button "Complete" at bounding box center [993, 139] width 60 height 23
